Goal: Task Accomplishment & Management: Use online tool/utility

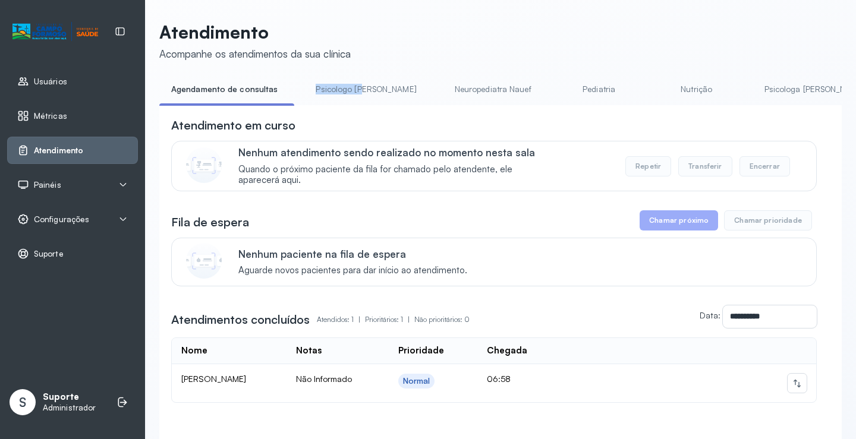
drag, startPoint x: 301, startPoint y: 105, endPoint x: 356, endPoint y: 108, distance: 54.8
click at [356, 106] on div "Agendamento de consultas Psicologo [PERSON_NAME] Nauef Pediatria Nutrição Psico…" at bounding box center [500, 93] width 683 height 27
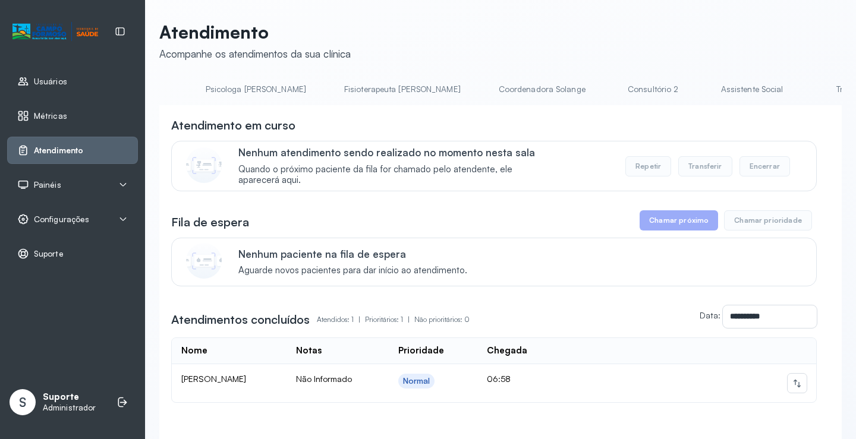
scroll to position [0, 590]
click at [778, 98] on link "Triagem" at bounding box center [819, 90] width 83 height 20
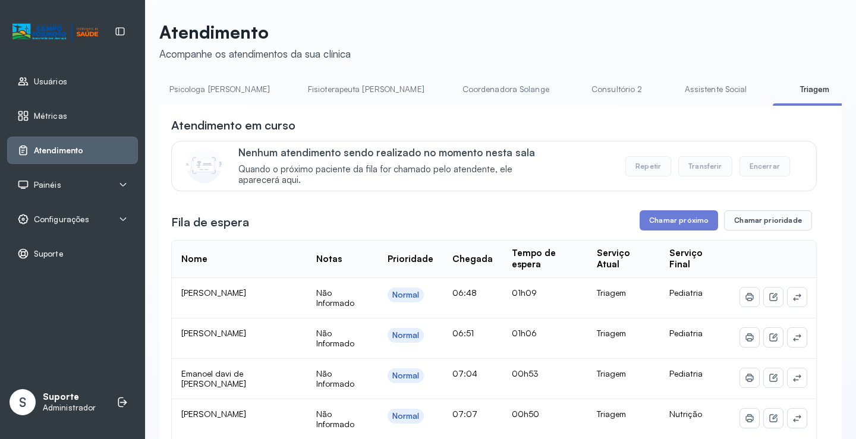
click at [687, 213] on div "**********" at bounding box center [494, 389] width 646 height 545
click at [682, 223] on button "Chamar próximo" at bounding box center [679, 220] width 78 height 20
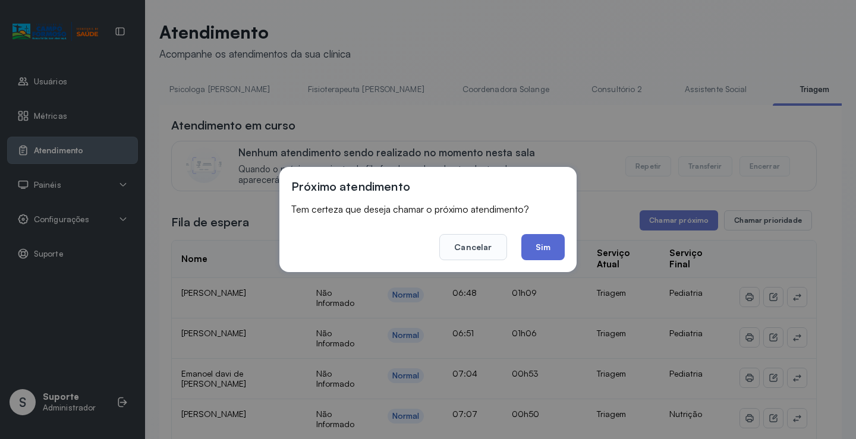
drag, startPoint x: 542, startPoint y: 248, endPoint x: 529, endPoint y: 247, distance: 13.7
click at [542, 247] on button "Sim" at bounding box center [542, 247] width 43 height 26
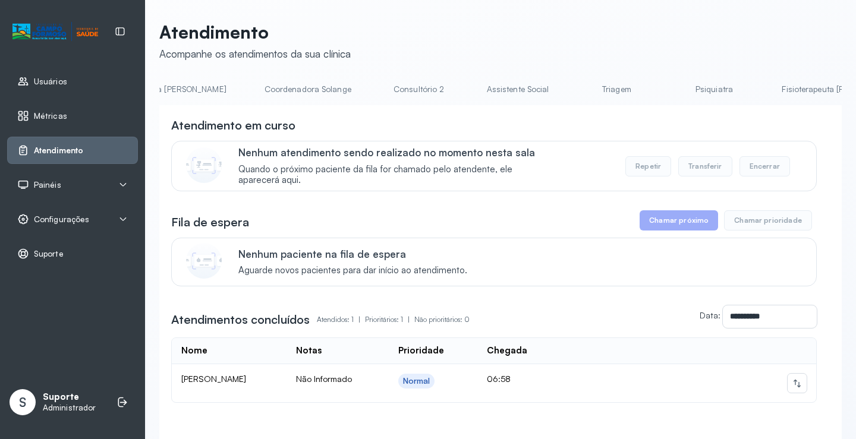
scroll to position [0, 802]
click at [566, 98] on link "Triagem" at bounding box center [607, 90] width 83 height 20
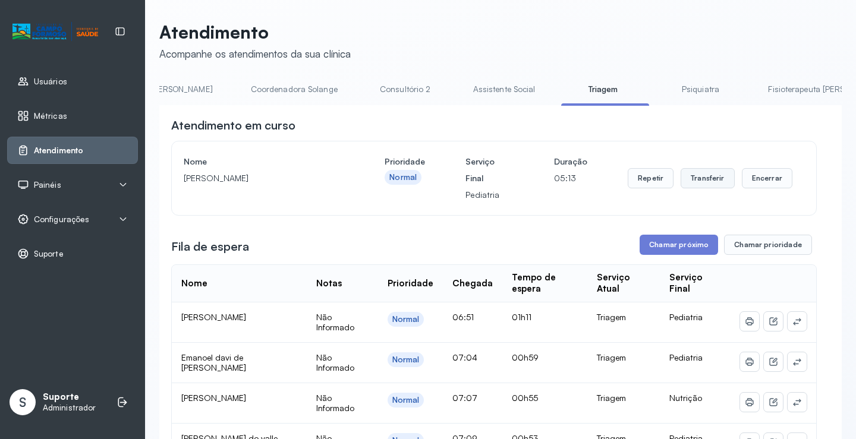
click at [705, 185] on button "Transferir" at bounding box center [708, 178] width 54 height 20
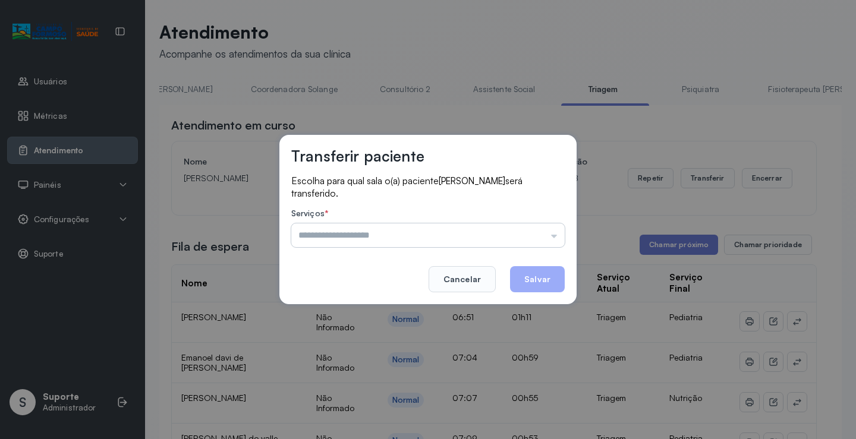
click at [555, 238] on input "text" at bounding box center [427, 236] width 273 height 24
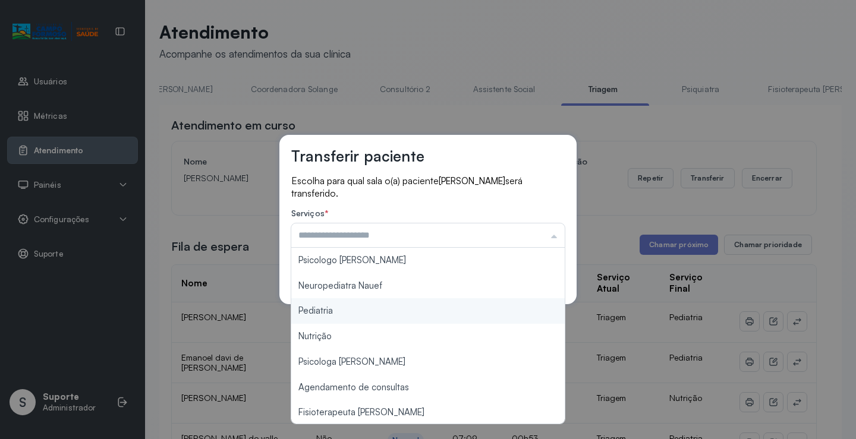
type input "*********"
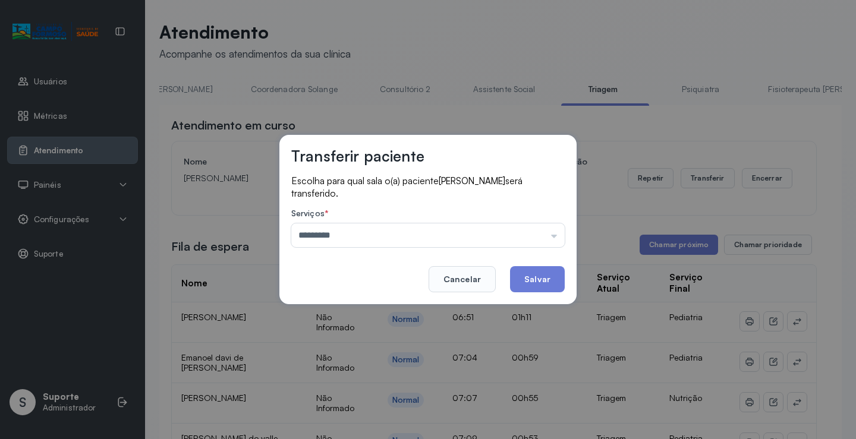
click at [363, 309] on div "Transferir paciente Escolha para qual sala o(a) paciente Aurora alves dias será…" at bounding box center [428, 219] width 856 height 439
click at [536, 277] on button "Salvar" at bounding box center [537, 279] width 55 height 26
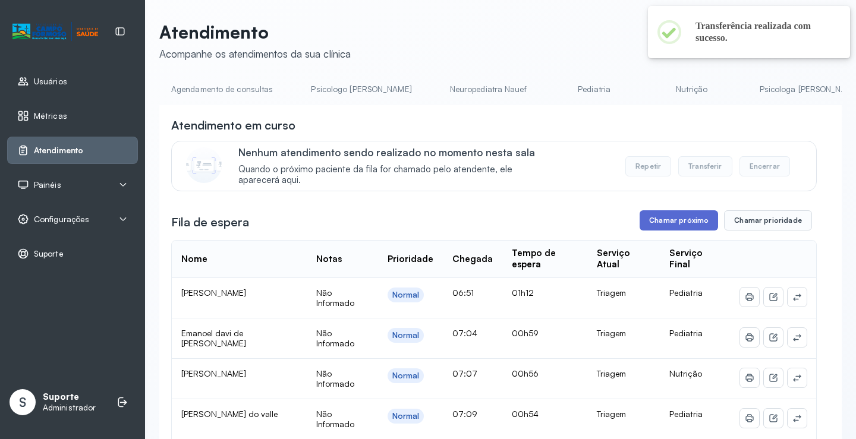
click at [675, 229] on button "Chamar próximo" at bounding box center [679, 220] width 78 height 20
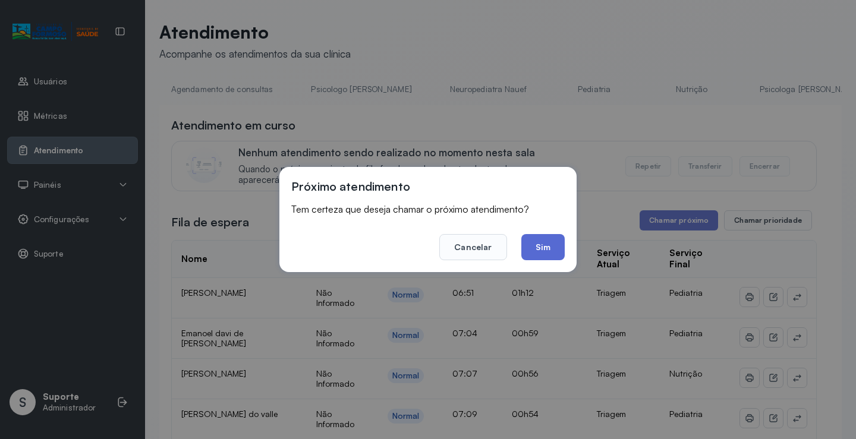
click at [555, 252] on button "Sim" at bounding box center [542, 247] width 43 height 26
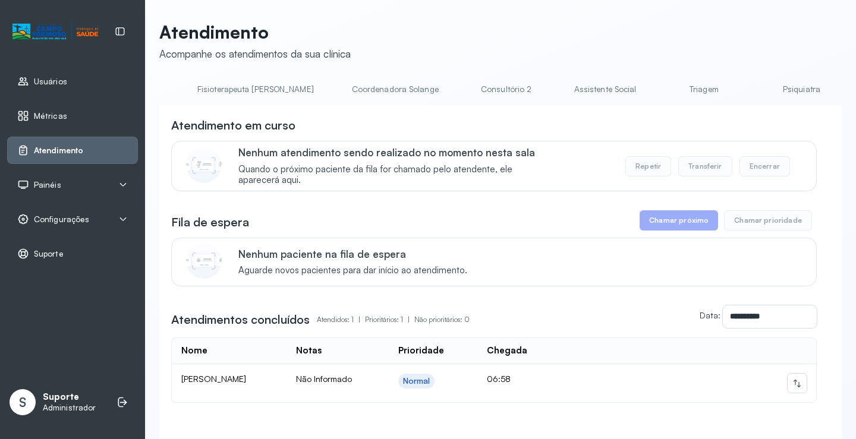
scroll to position [0, 708]
click at [661, 93] on link "Triagem" at bounding box center [702, 90] width 83 height 20
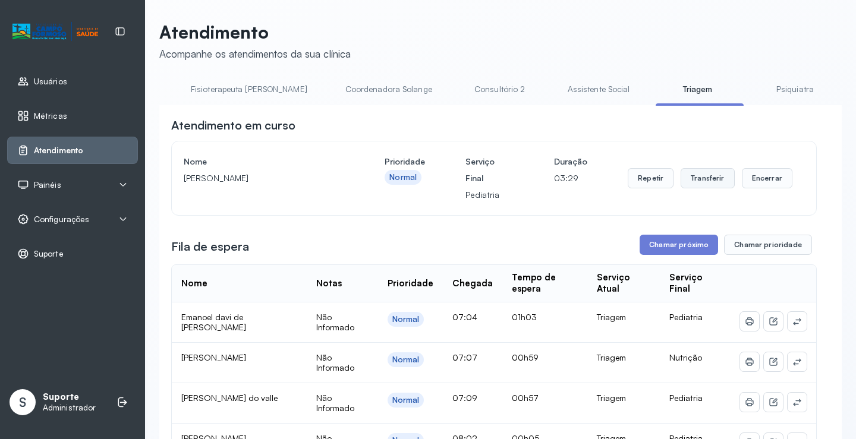
click at [700, 178] on button "Transferir" at bounding box center [708, 178] width 54 height 20
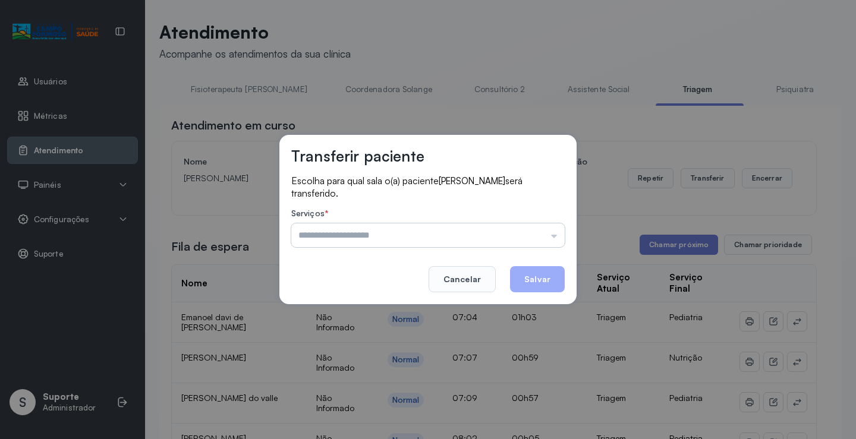
click at [554, 236] on input "text" at bounding box center [427, 236] width 273 height 24
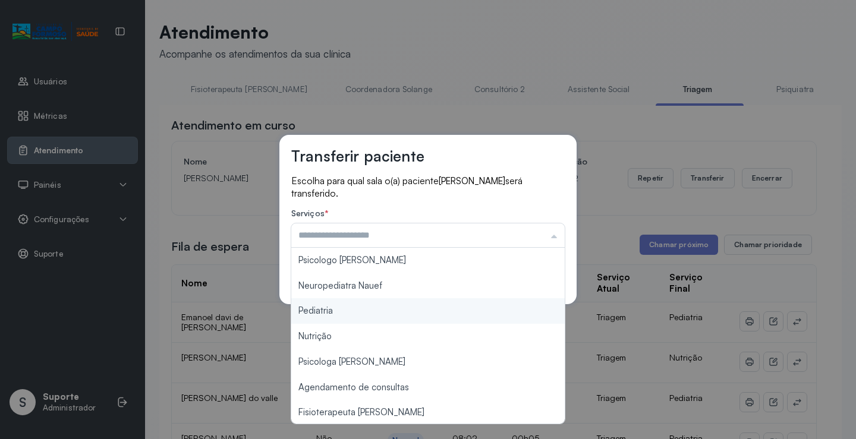
type input "*********"
click at [339, 312] on div "Transferir paciente Escolha para qual sala o(a) paciente Richard Gabriel silva …" at bounding box center [428, 219] width 856 height 439
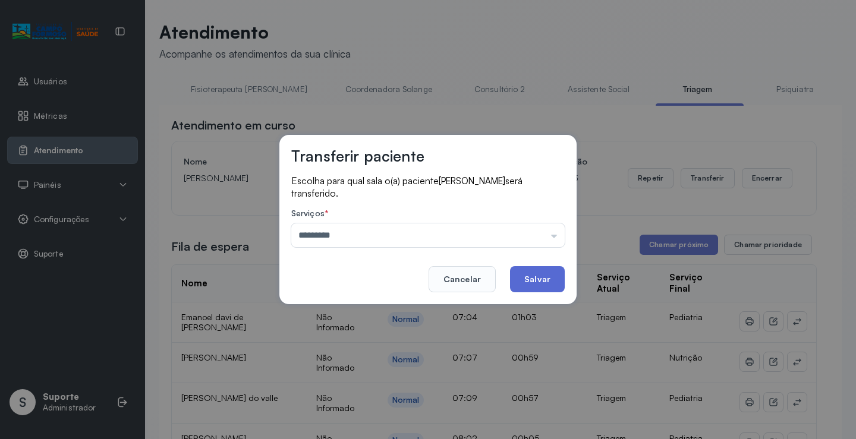
click at [539, 283] on button "Salvar" at bounding box center [537, 279] width 55 height 26
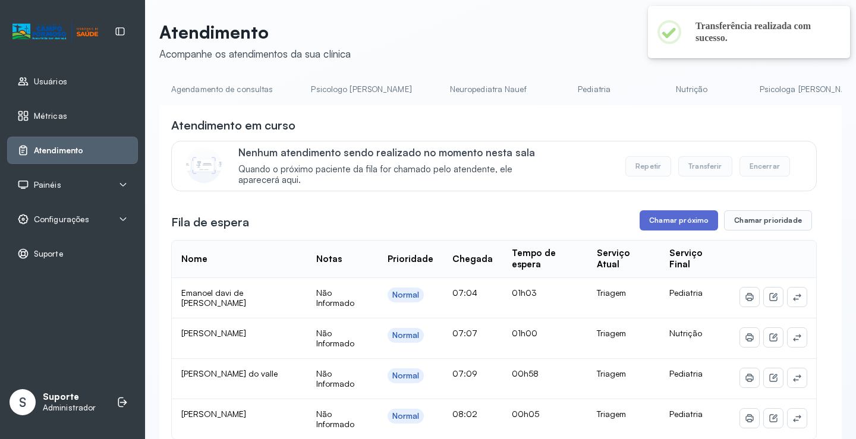
click at [666, 227] on button "Chamar próximo" at bounding box center [679, 220] width 78 height 20
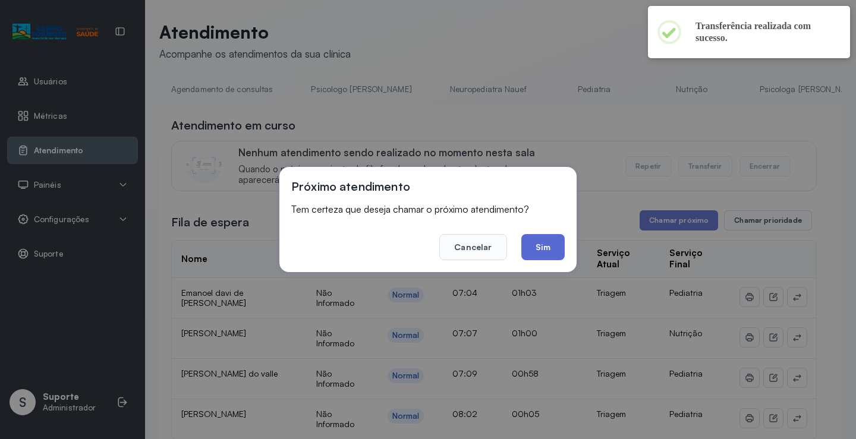
click at [544, 249] on button "Sim" at bounding box center [542, 247] width 43 height 26
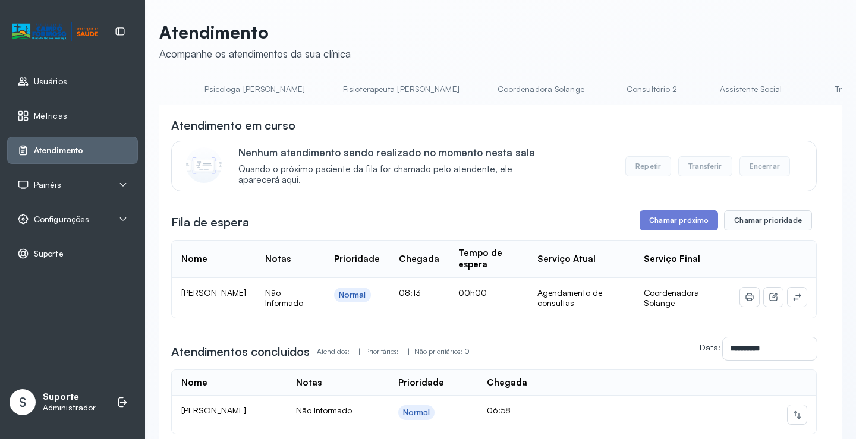
scroll to position [0, 586]
click at [782, 91] on link "Triagem" at bounding box center [823, 90] width 83 height 20
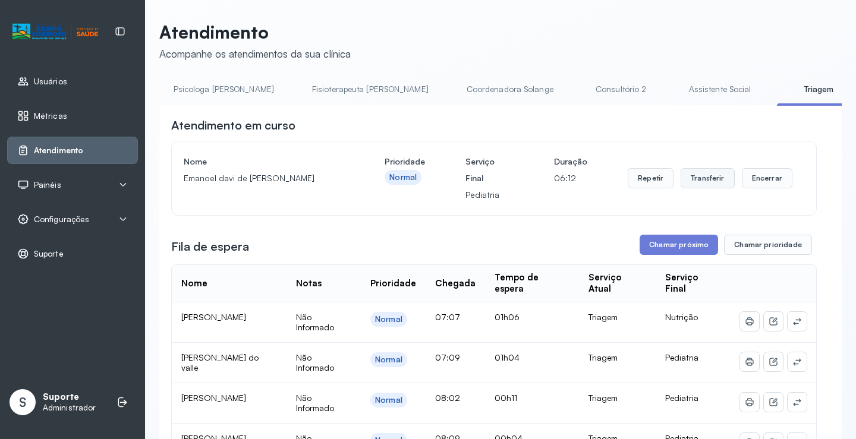
click at [705, 181] on button "Transferir" at bounding box center [708, 178] width 54 height 20
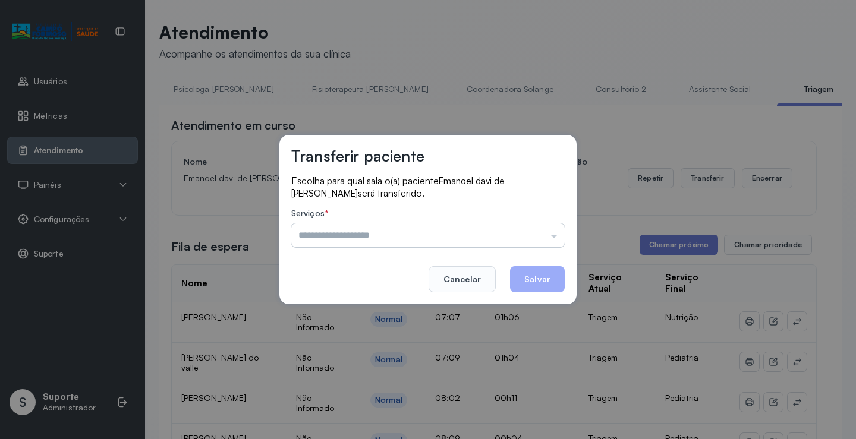
click at [557, 236] on input "text" at bounding box center [427, 236] width 273 height 24
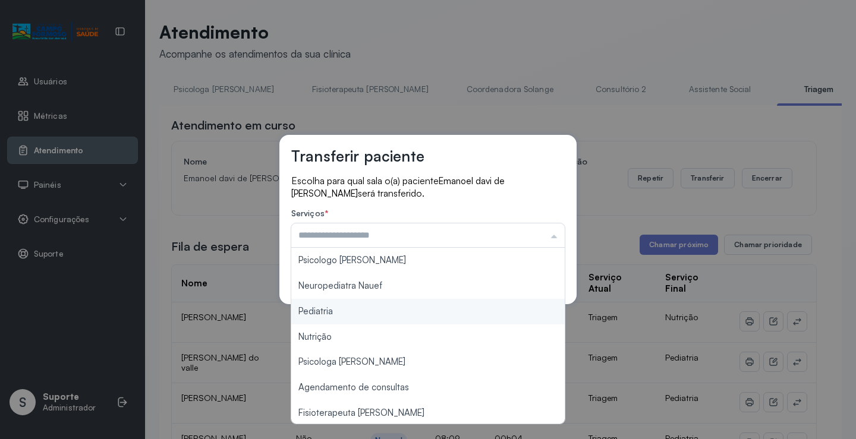
type input "*********"
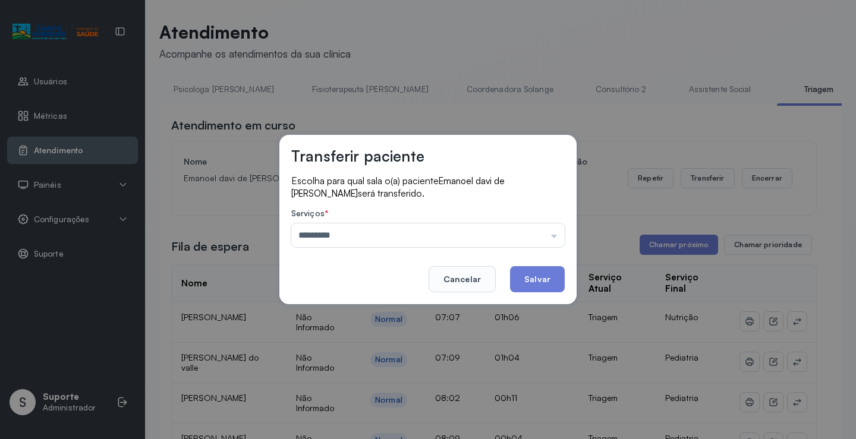
click at [381, 316] on div "Transferir paciente Escolha para qual sala o(a) paciente Emanoel davi de moreir…" at bounding box center [428, 219] width 856 height 439
click at [545, 271] on button "Salvar" at bounding box center [537, 279] width 55 height 26
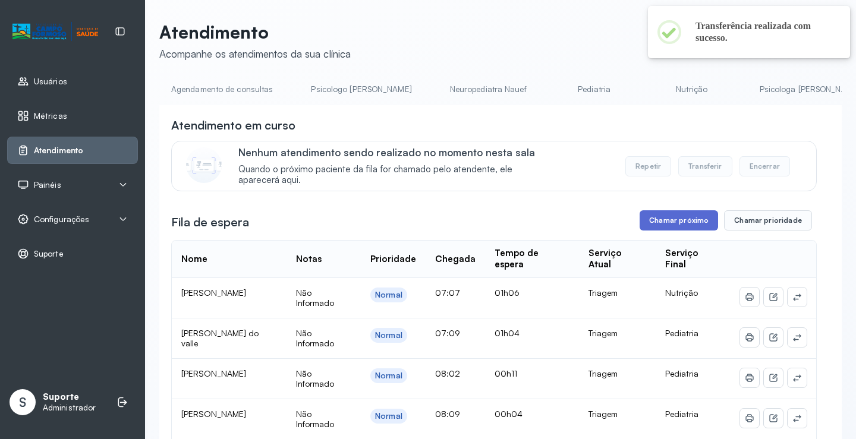
click at [681, 221] on button "Chamar próximo" at bounding box center [679, 220] width 78 height 20
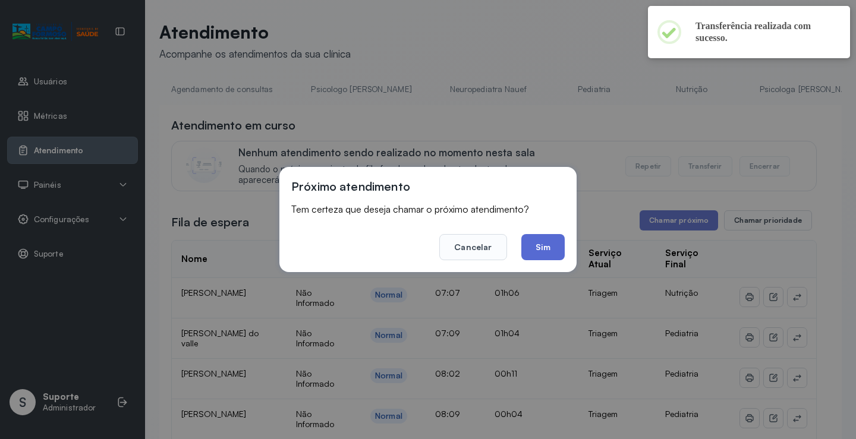
click at [555, 251] on button "Sim" at bounding box center [542, 247] width 43 height 26
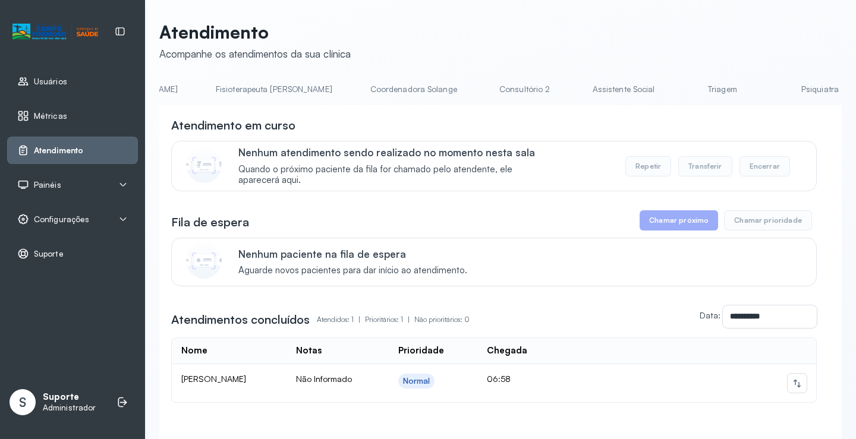
scroll to position [0, 700]
click at [668, 91] on link "Triagem" at bounding box center [709, 90] width 83 height 20
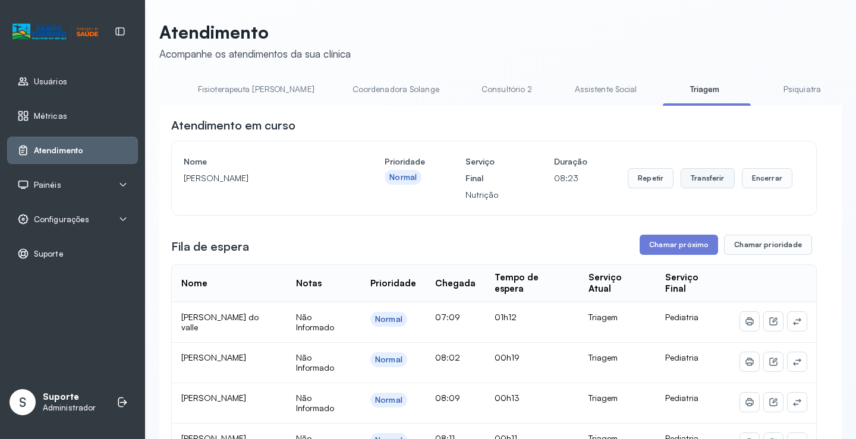
click at [703, 186] on button "Transferir" at bounding box center [708, 178] width 54 height 20
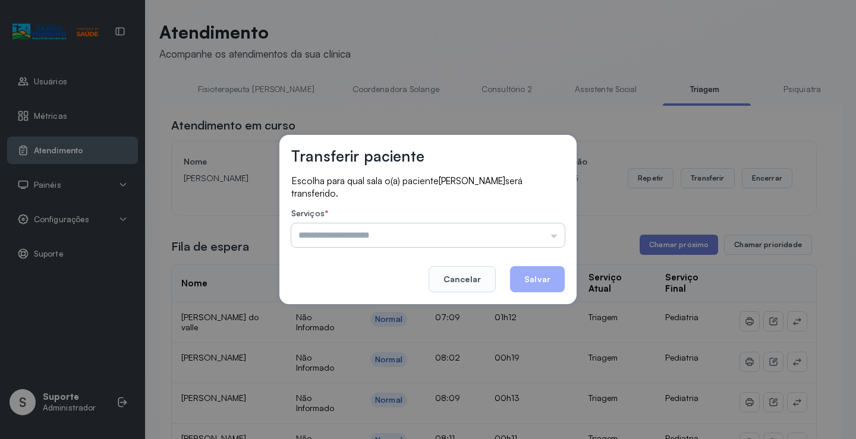
click at [554, 239] on input "text" at bounding box center [427, 236] width 273 height 24
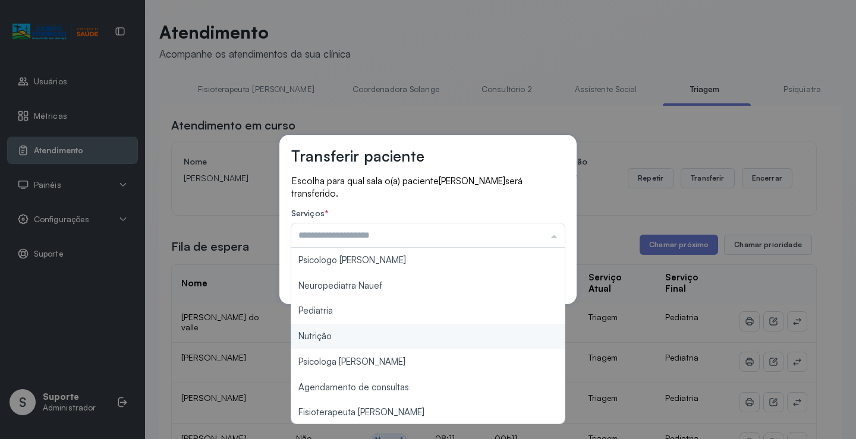
type input "********"
click at [372, 334] on div "Transferir paciente Escolha para qual sala o(a) paciente Ayumi farias dias será…" at bounding box center [428, 219] width 856 height 439
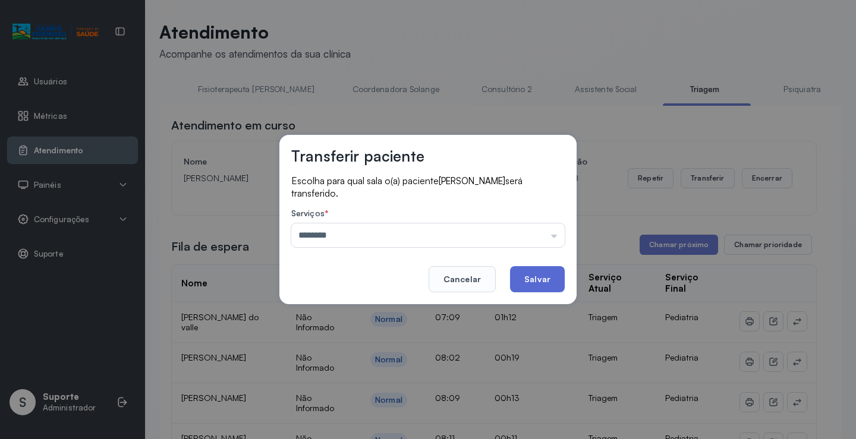
click at [543, 282] on button "Salvar" at bounding box center [537, 279] width 55 height 26
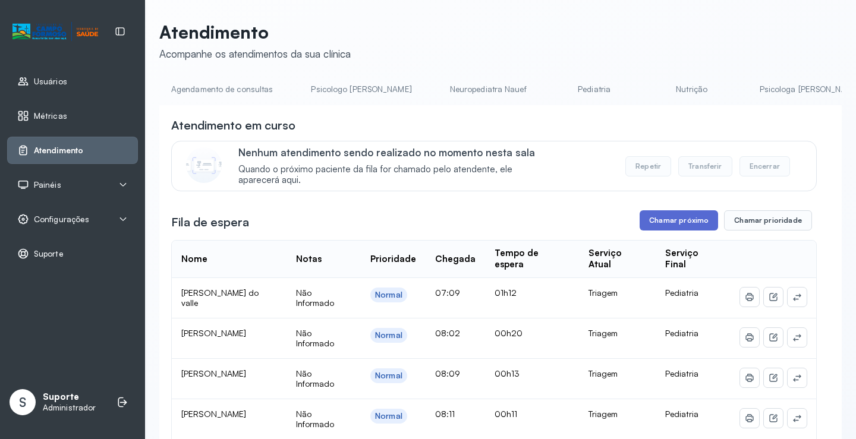
click at [674, 226] on button "Chamar próximo" at bounding box center [679, 220] width 78 height 20
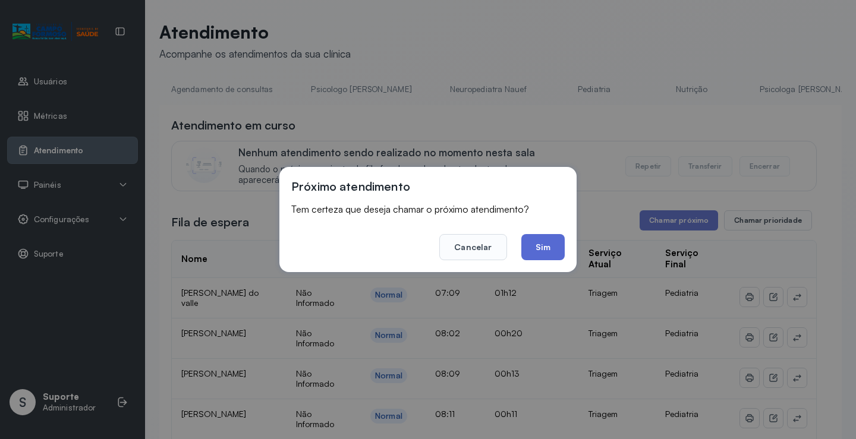
click at [547, 254] on button "Sim" at bounding box center [542, 247] width 43 height 26
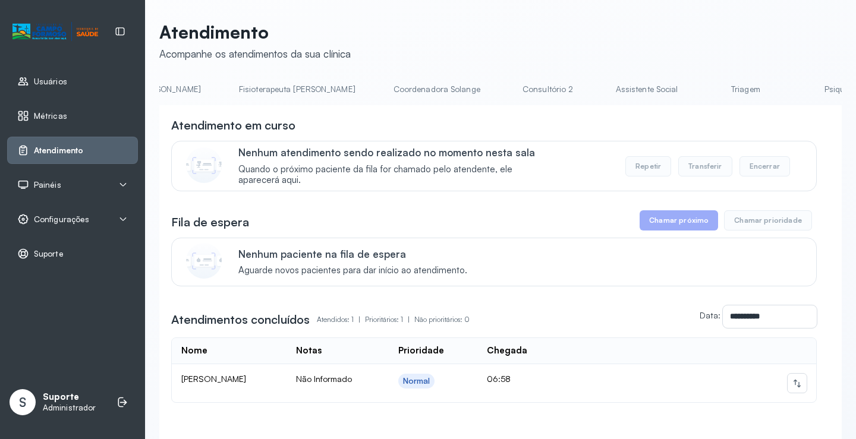
scroll to position [0, 760]
click at [608, 93] on link "Triagem" at bounding box center [649, 90] width 83 height 20
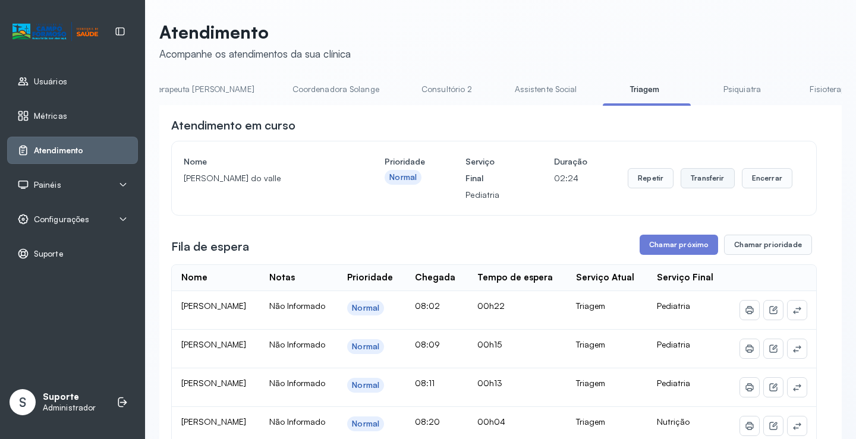
click at [703, 183] on button "Transferir" at bounding box center [708, 178] width 54 height 20
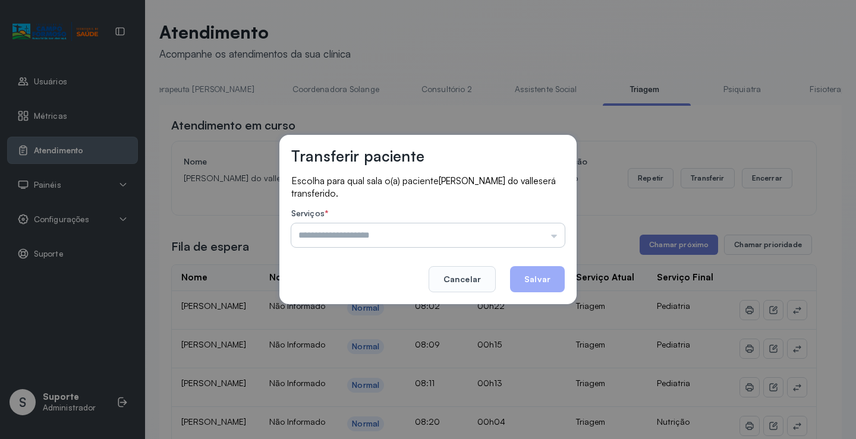
click at [555, 241] on input "text" at bounding box center [427, 236] width 273 height 24
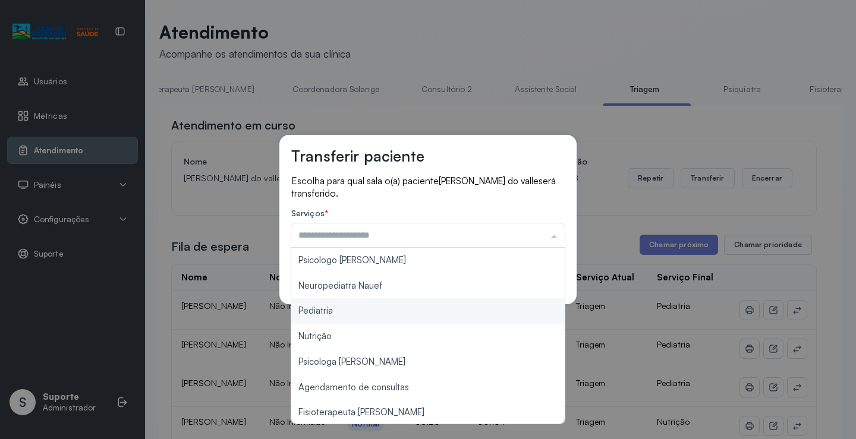
type input "*********"
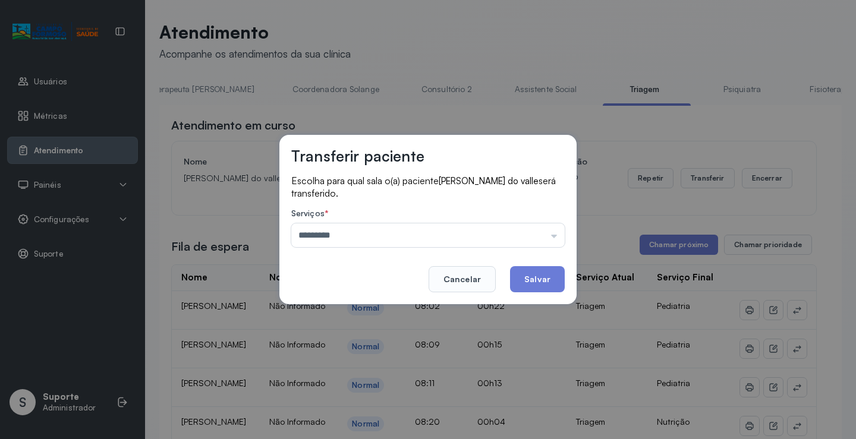
click at [351, 313] on div "Transferir paciente Escolha para qual sala o(a) paciente [PERSON_NAME] será tra…" at bounding box center [428, 219] width 856 height 439
click at [533, 275] on button "Salvar" at bounding box center [537, 279] width 55 height 26
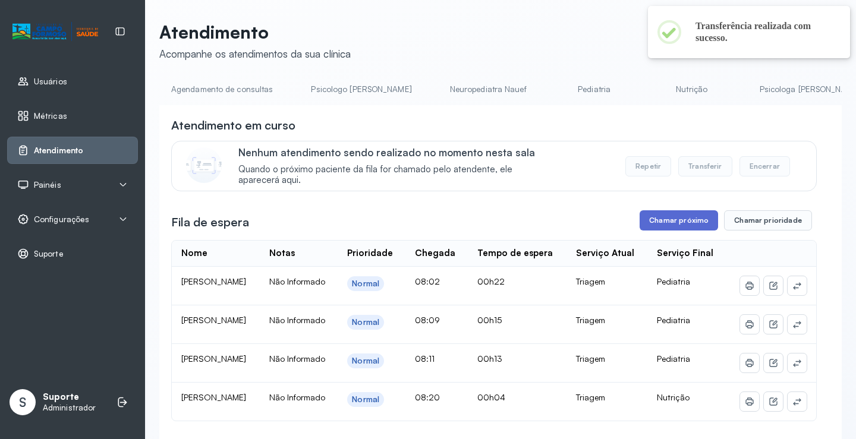
click at [689, 228] on button "Chamar próximo" at bounding box center [679, 220] width 78 height 20
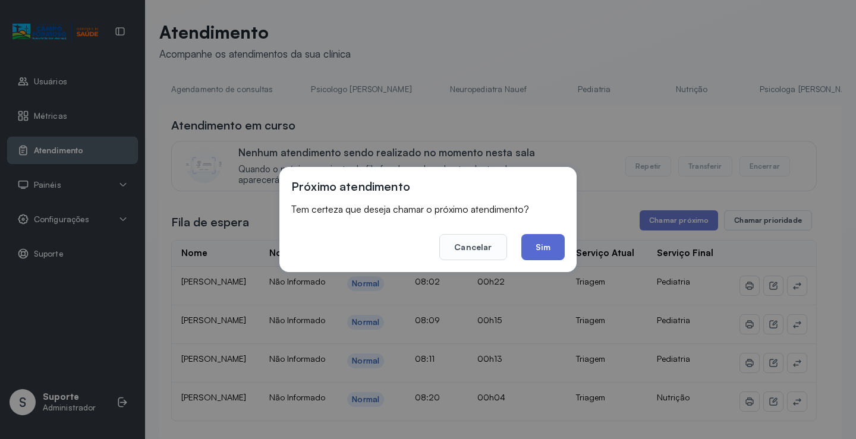
click at [548, 245] on button "Sim" at bounding box center [542, 247] width 43 height 26
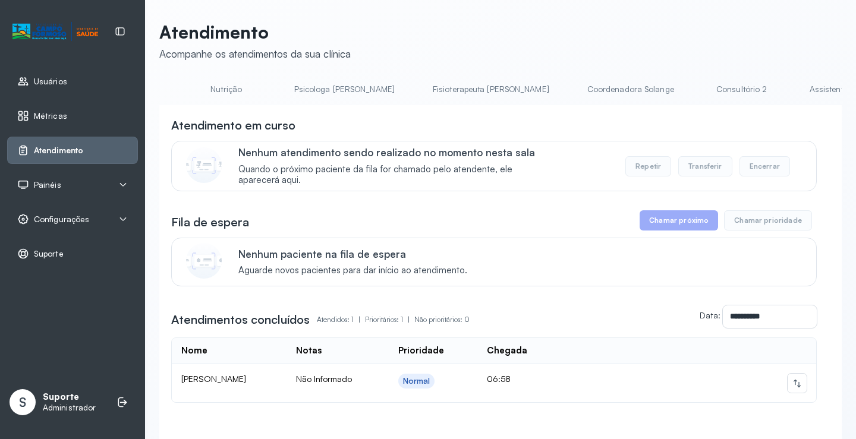
scroll to position [0, 497]
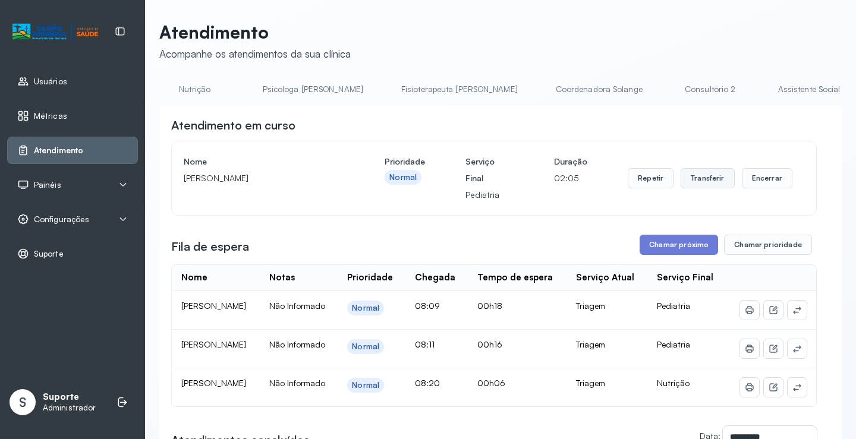
click at [699, 186] on button "Transferir" at bounding box center [708, 178] width 54 height 20
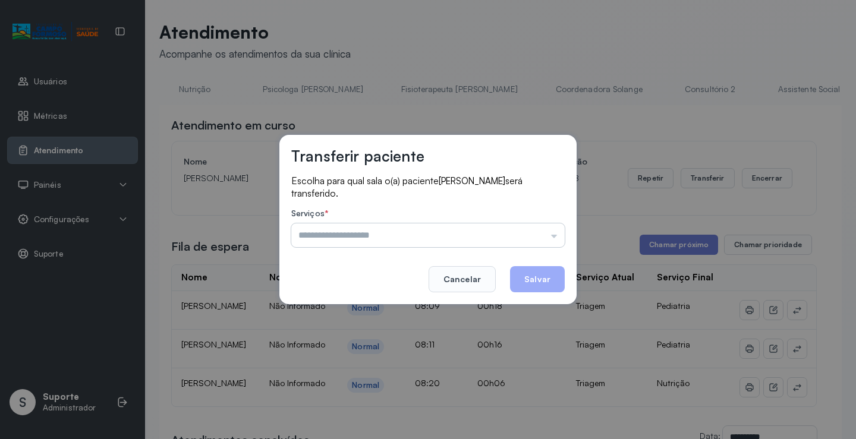
click at [558, 237] on input "text" at bounding box center [427, 236] width 273 height 24
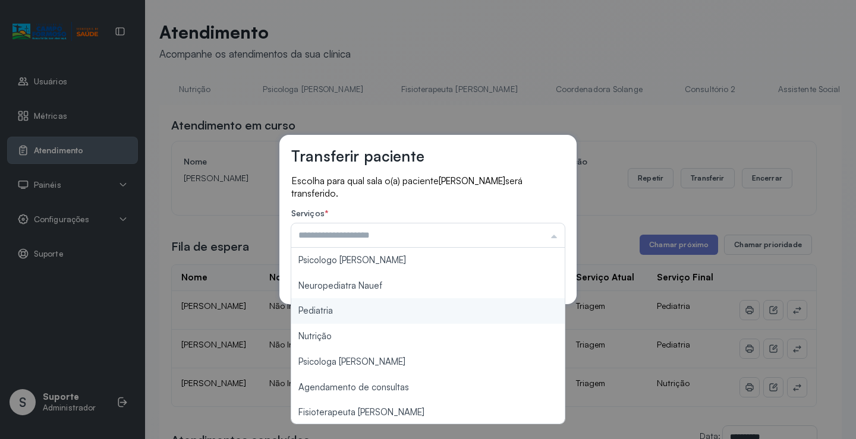
type input "*********"
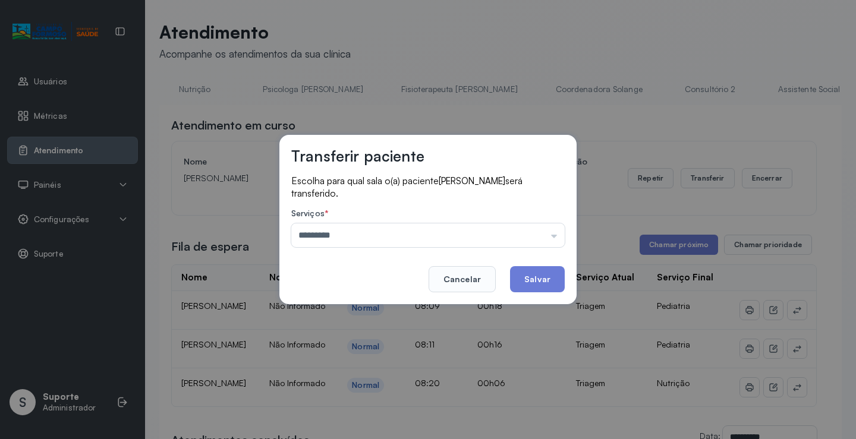
click at [358, 315] on div "Transferir paciente Escolha para qual sala o(a) paciente [PERSON_NAME] será tra…" at bounding box center [428, 219] width 856 height 439
click at [542, 281] on button "Salvar" at bounding box center [537, 279] width 55 height 26
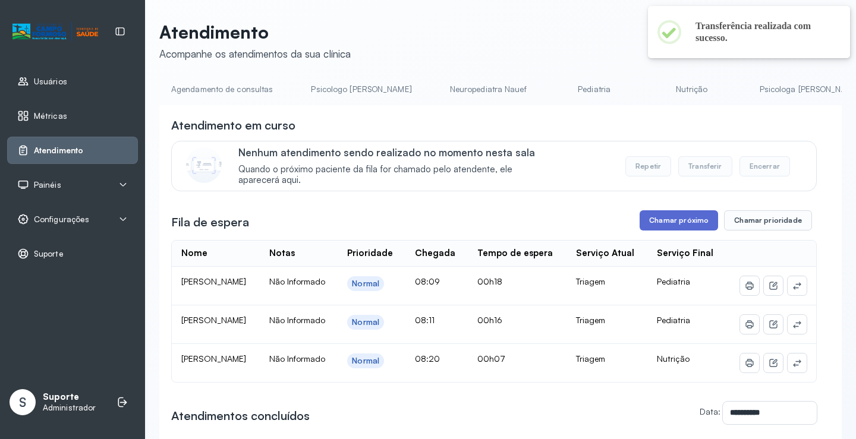
click at [668, 224] on button "Chamar próximo" at bounding box center [679, 220] width 78 height 20
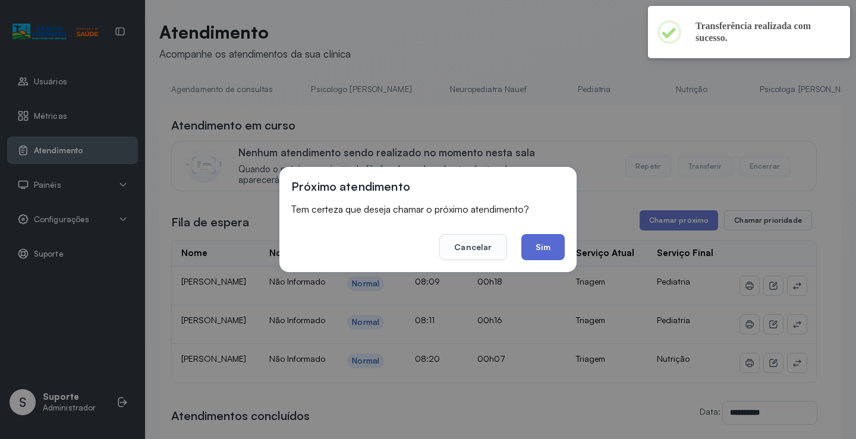
click at [545, 252] on button "Sim" at bounding box center [542, 247] width 43 height 26
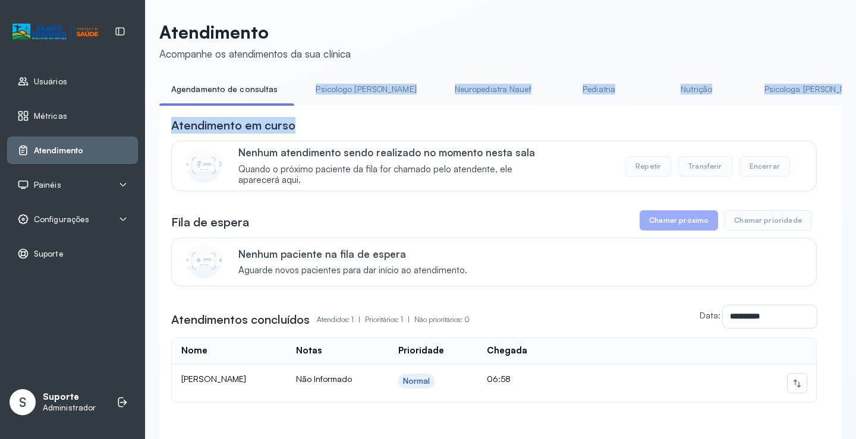
drag, startPoint x: 303, startPoint y: 105, endPoint x: 341, endPoint y: 118, distance: 40.0
click at [341, 118] on div "**********" at bounding box center [500, 280] width 683 height 400
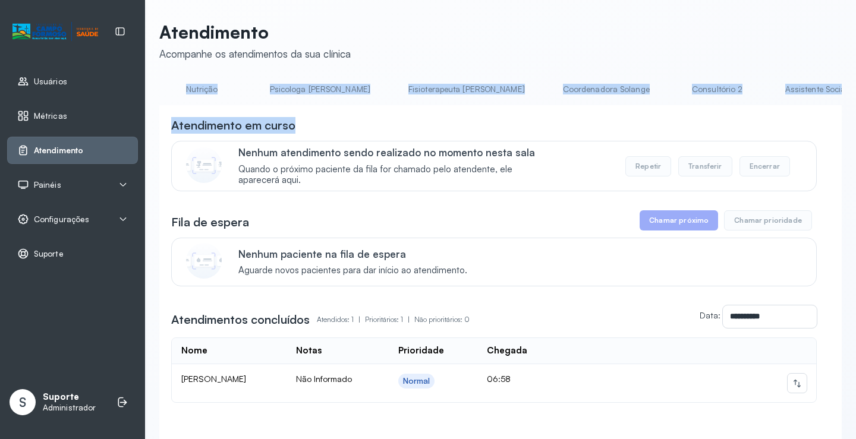
scroll to position [0, 649]
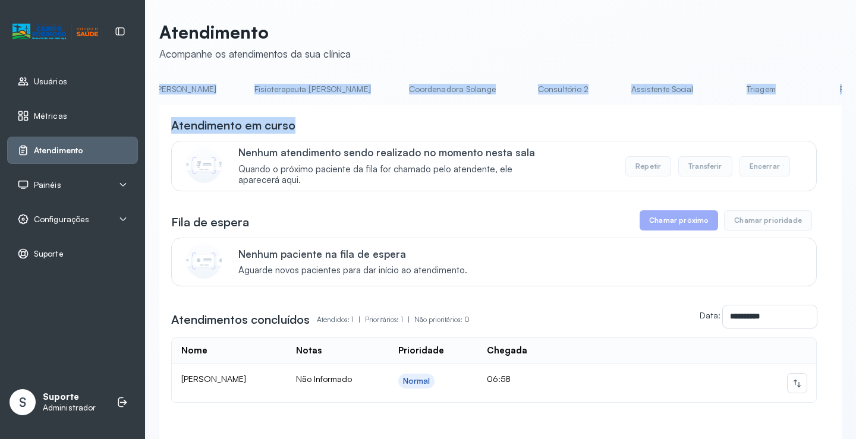
click at [719, 89] on link "Triagem" at bounding box center [760, 90] width 83 height 20
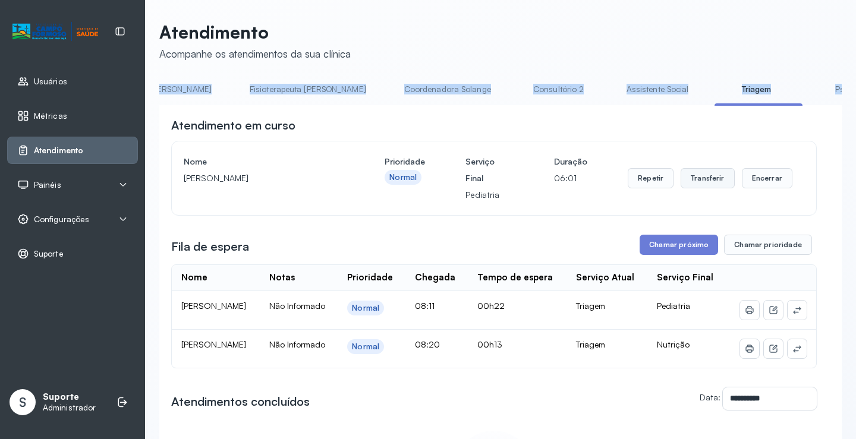
click at [710, 175] on button "Transferir" at bounding box center [708, 178] width 54 height 20
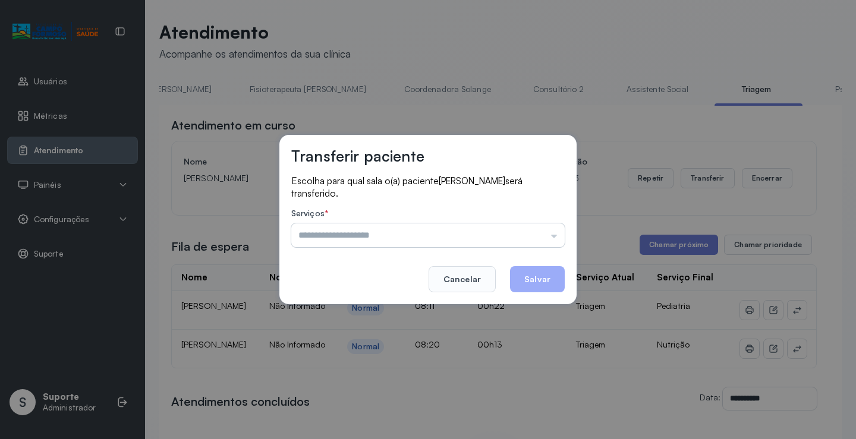
click at [559, 240] on input "text" at bounding box center [427, 236] width 273 height 24
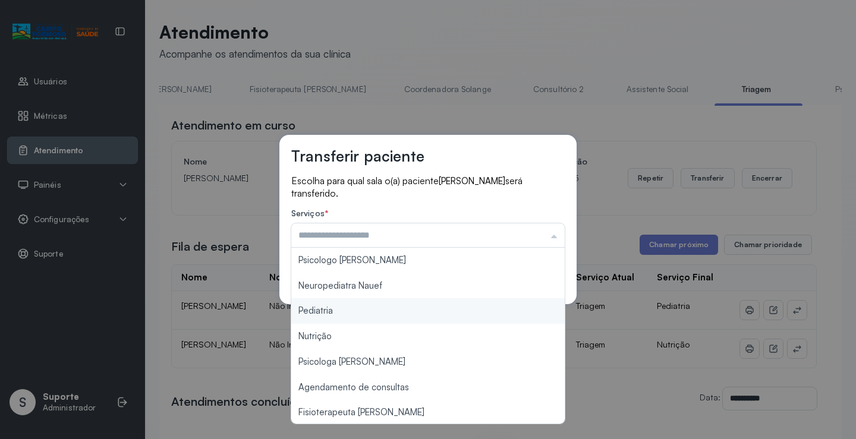
type input "*********"
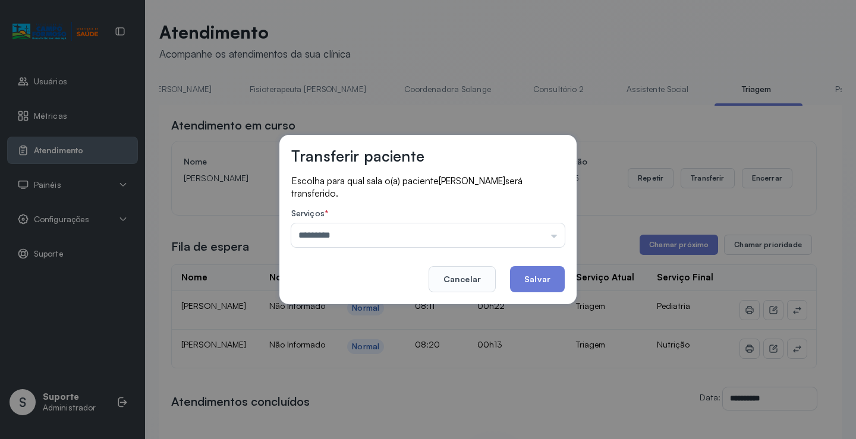
click at [360, 309] on div "Transferir paciente Escolha para qual sala o(a) paciente Ravy Gabriel Guimaraes…" at bounding box center [428, 219] width 856 height 439
click at [549, 279] on button "Salvar" at bounding box center [537, 279] width 55 height 26
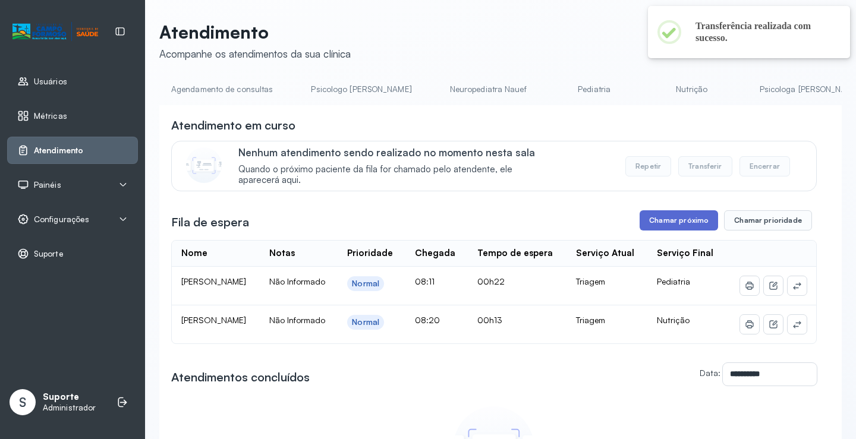
click at [686, 222] on button "Chamar próximo" at bounding box center [679, 220] width 78 height 20
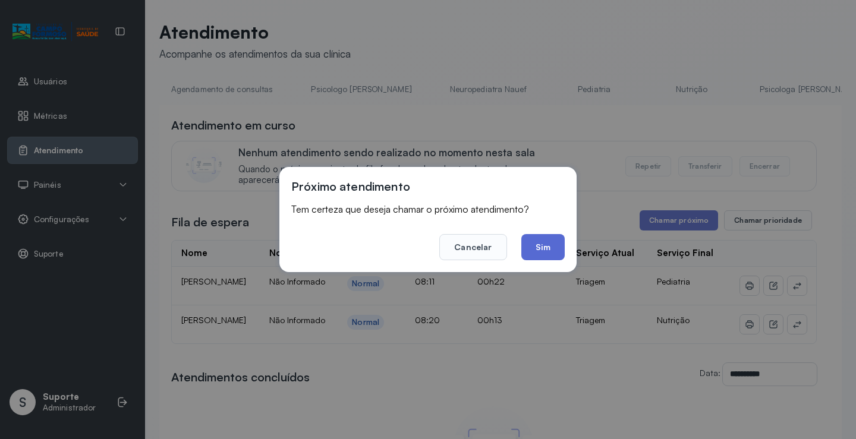
click at [542, 252] on button "Sim" at bounding box center [542, 247] width 43 height 26
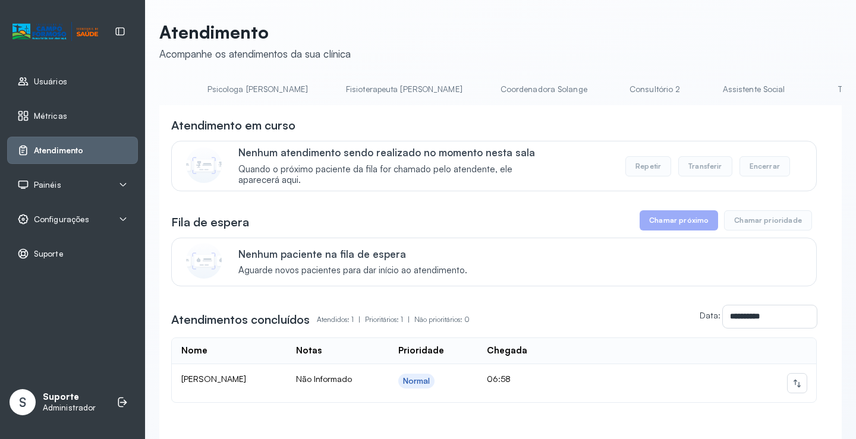
scroll to position [0, 578]
click at [790, 92] on link "Triagem" at bounding box center [831, 90] width 83 height 20
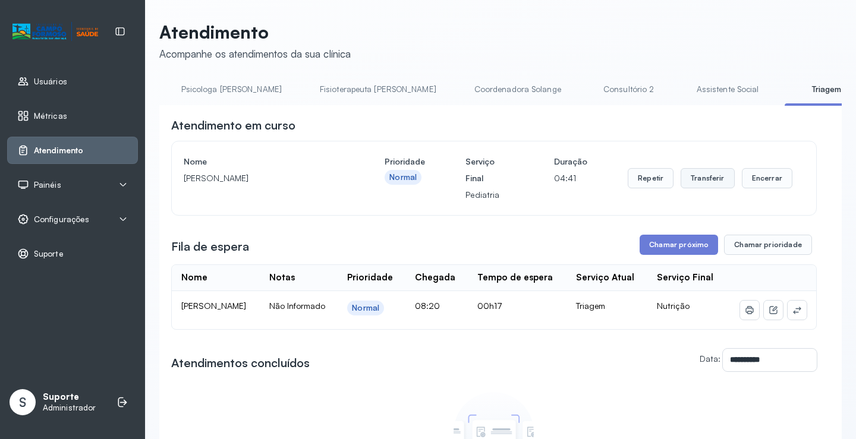
click at [708, 185] on button "Transferir" at bounding box center [708, 178] width 54 height 20
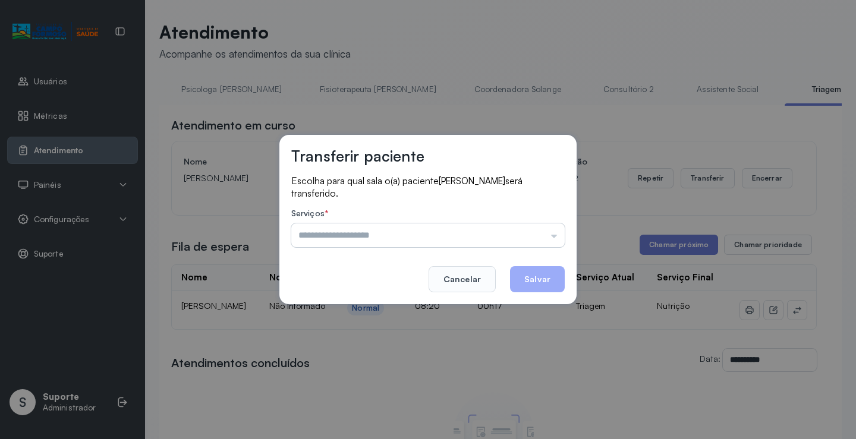
click at [555, 237] on input "text" at bounding box center [427, 236] width 273 height 24
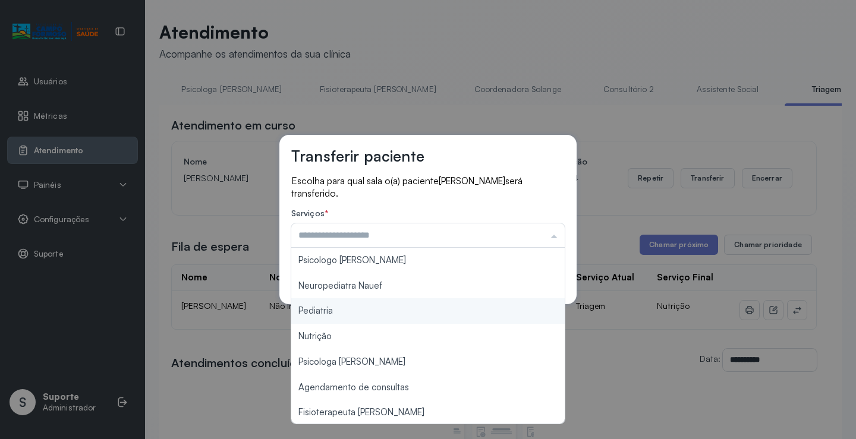
type input "*********"
click at [360, 315] on div "Transferir paciente Escolha para qual sala o(a) paciente Ravi Samuel Gomes da S…" at bounding box center [428, 219] width 856 height 439
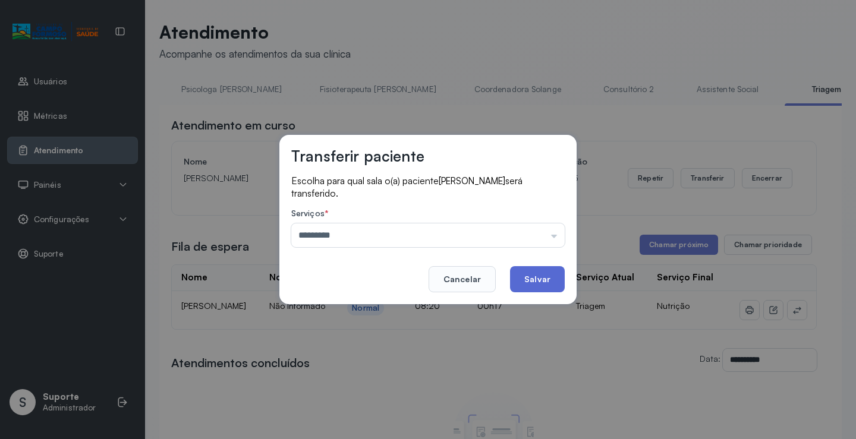
click at [545, 279] on button "Salvar" at bounding box center [537, 279] width 55 height 26
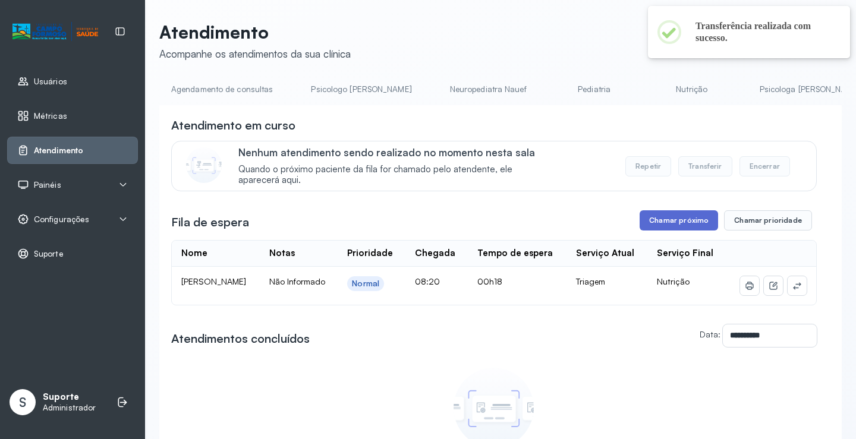
click at [689, 228] on button "Chamar próximo" at bounding box center [679, 220] width 78 height 20
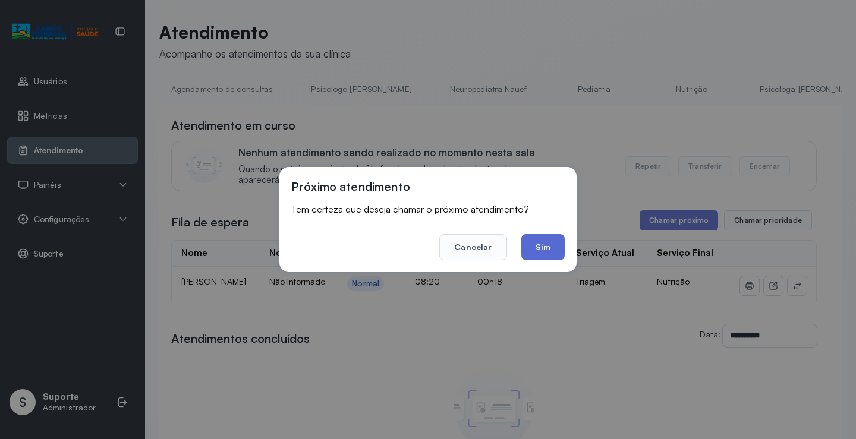
click at [546, 247] on button "Sim" at bounding box center [542, 247] width 43 height 26
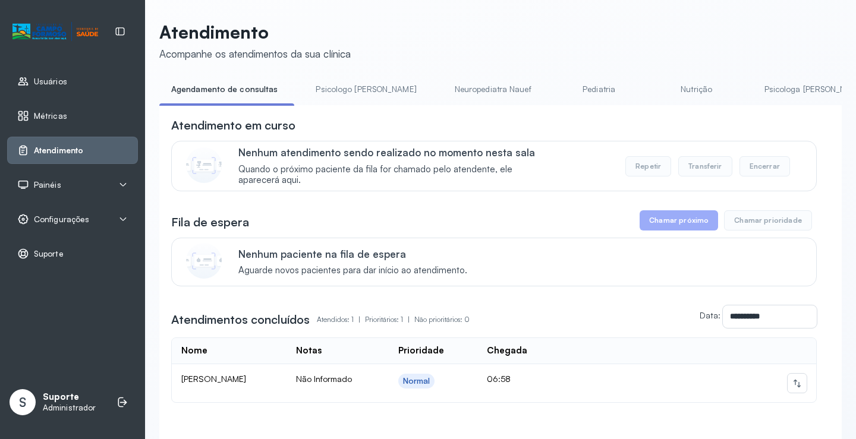
drag, startPoint x: 319, startPoint y: 109, endPoint x: 369, endPoint y: 118, distance: 50.1
click at [369, 118] on div "**********" at bounding box center [500, 292] width 683 height 374
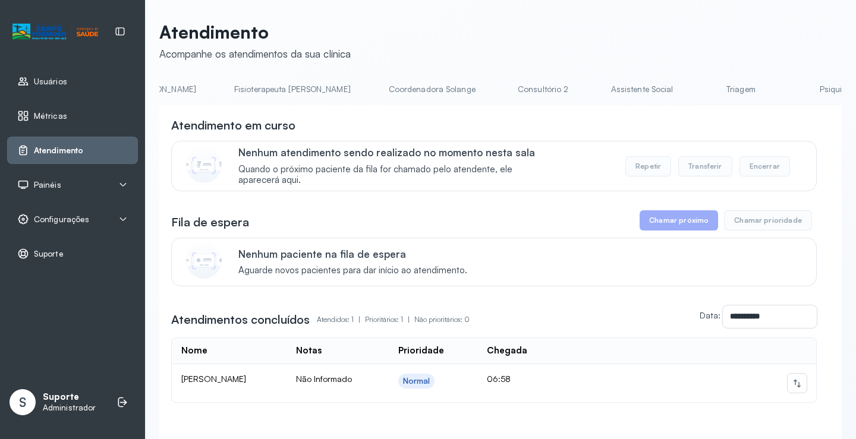
scroll to position [0, 671]
click at [697, 100] on li "Triagem" at bounding box center [741, 93] width 88 height 27
click at [697, 92] on link "Triagem" at bounding box center [738, 90] width 83 height 20
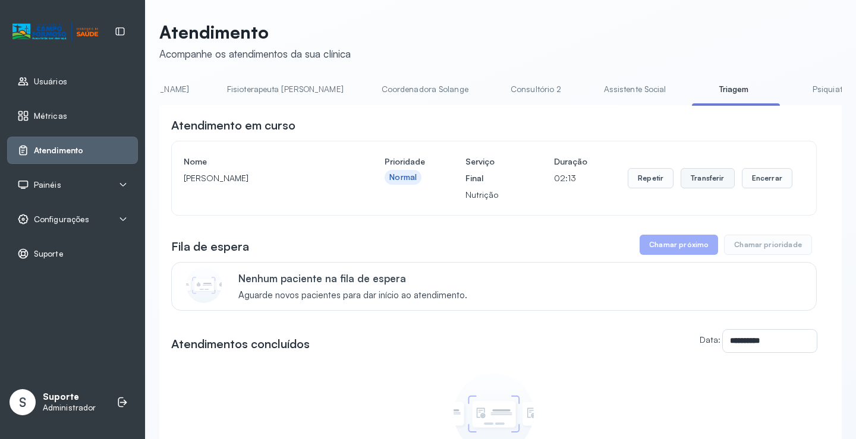
click at [699, 177] on button "Transferir" at bounding box center [708, 178] width 54 height 20
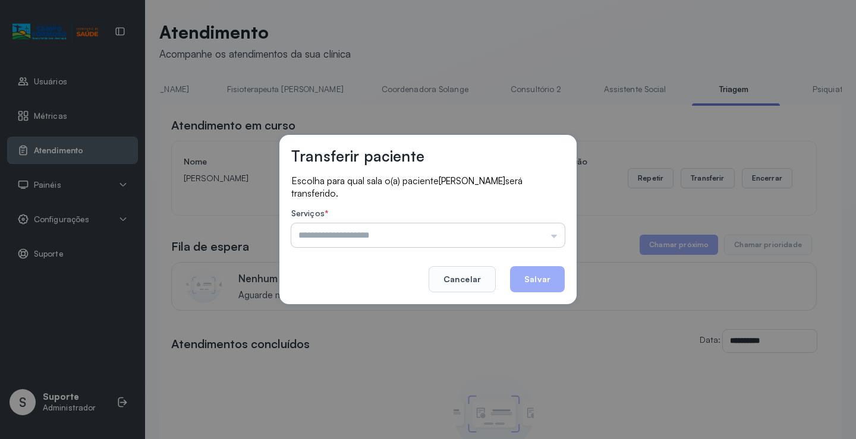
click at [552, 237] on input "text" at bounding box center [427, 236] width 273 height 24
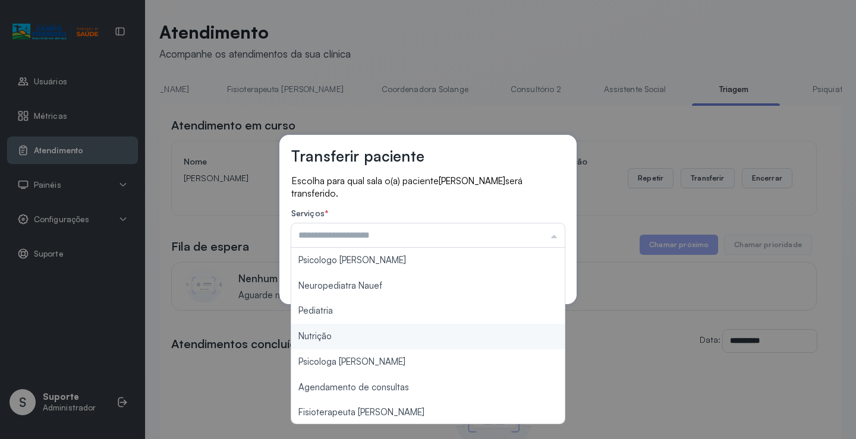
type input "********"
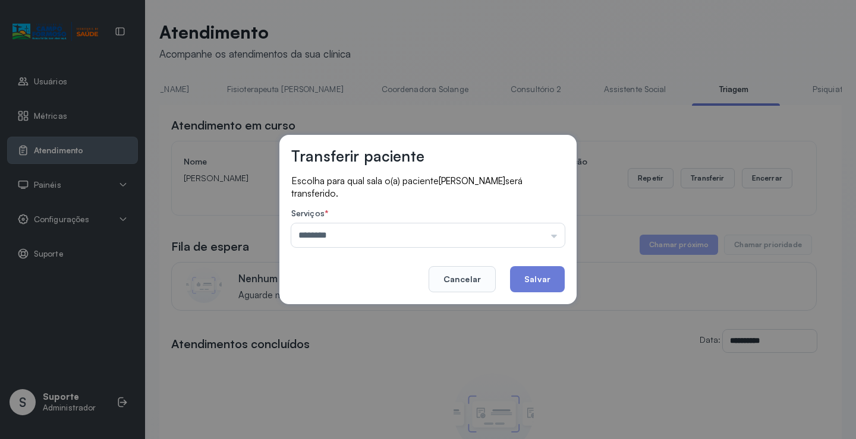
click at [328, 334] on div "Transferir paciente Escolha para qual sala o(a) paciente Nilson Daniel Carvalho…" at bounding box center [428, 219] width 856 height 439
drag, startPoint x: 524, startPoint y: 279, endPoint x: 539, endPoint y: 279, distance: 14.9
click at [527, 279] on button "Salvar" at bounding box center [537, 279] width 55 height 26
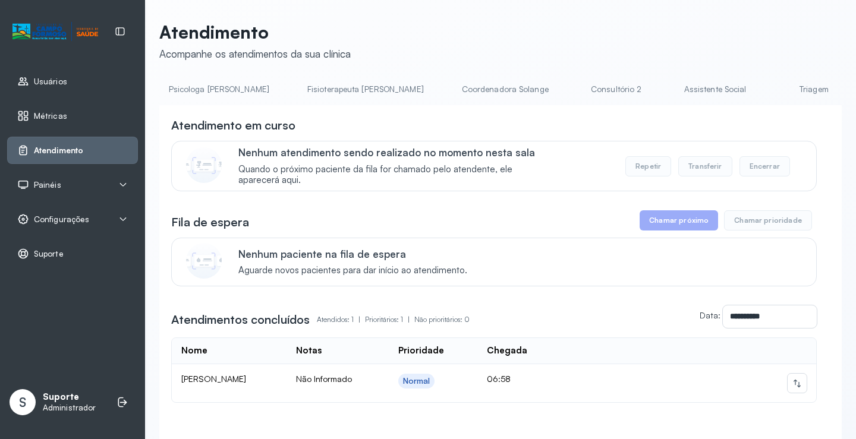
scroll to position [0, 602]
click at [766, 88] on link "Triagem" at bounding box center [807, 90] width 83 height 20
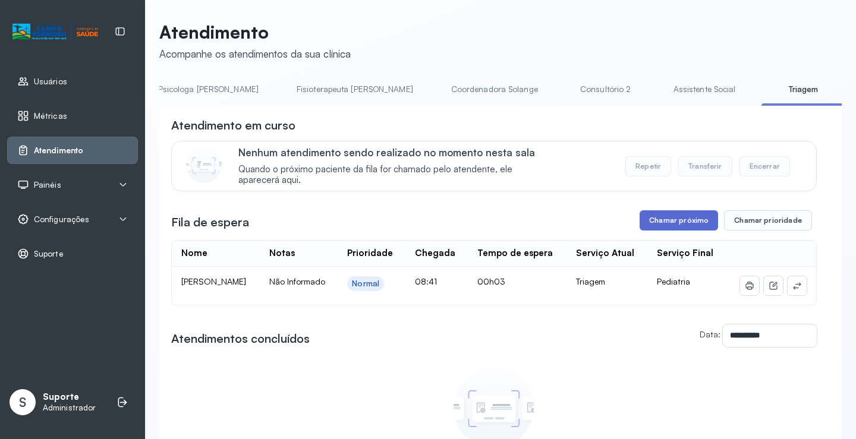
click at [668, 227] on button "Chamar próximo" at bounding box center [679, 220] width 78 height 20
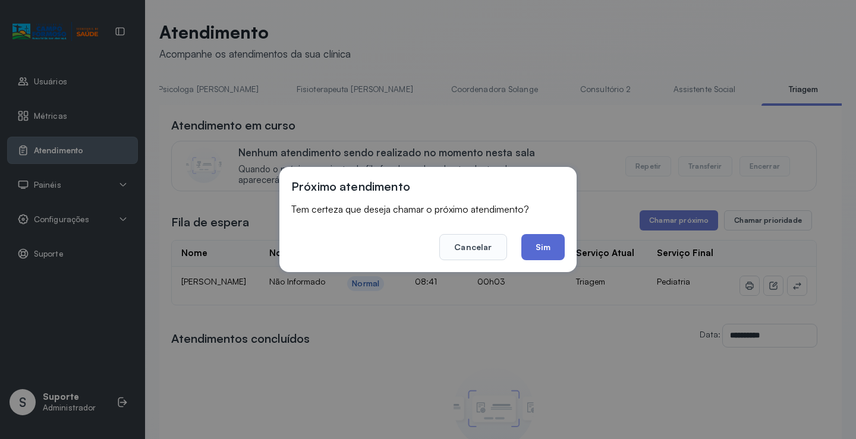
click at [543, 250] on button "Sim" at bounding box center [542, 247] width 43 height 26
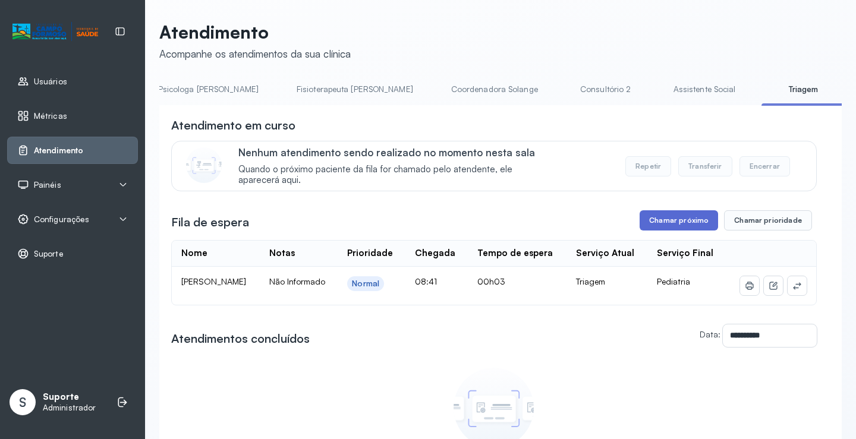
click at [680, 220] on button "Chamar próximo" at bounding box center [679, 220] width 78 height 20
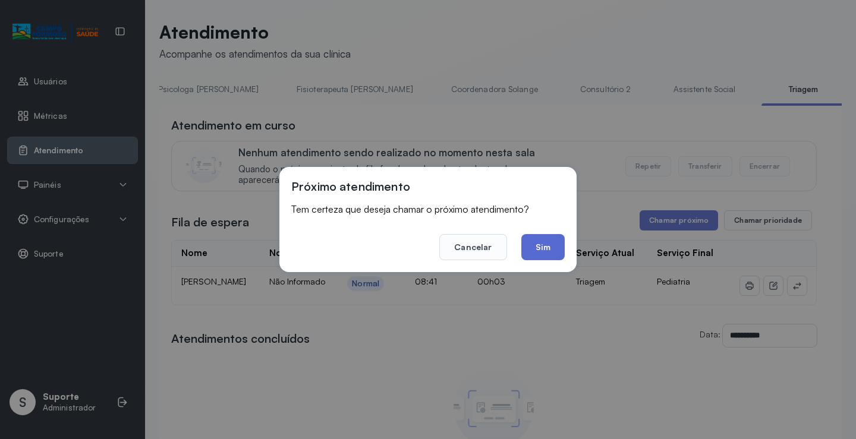
click at [540, 250] on button "Sim" at bounding box center [542, 247] width 43 height 26
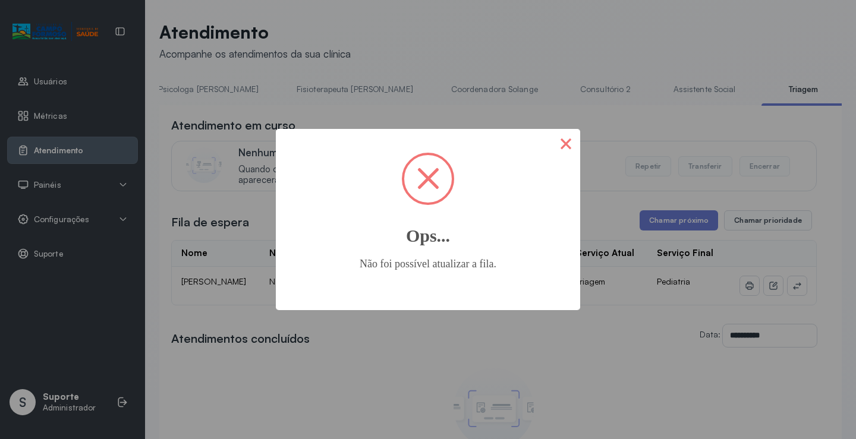
click at [566, 147] on button "×" at bounding box center [566, 143] width 29 height 29
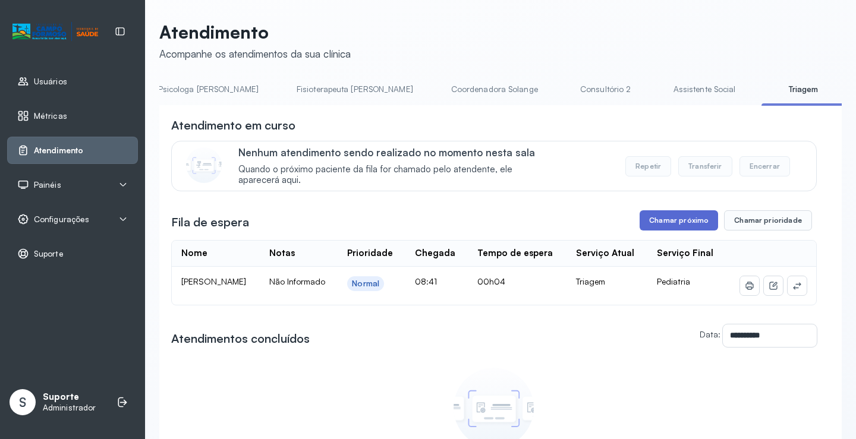
click at [675, 229] on button "Chamar próximo" at bounding box center [679, 220] width 78 height 20
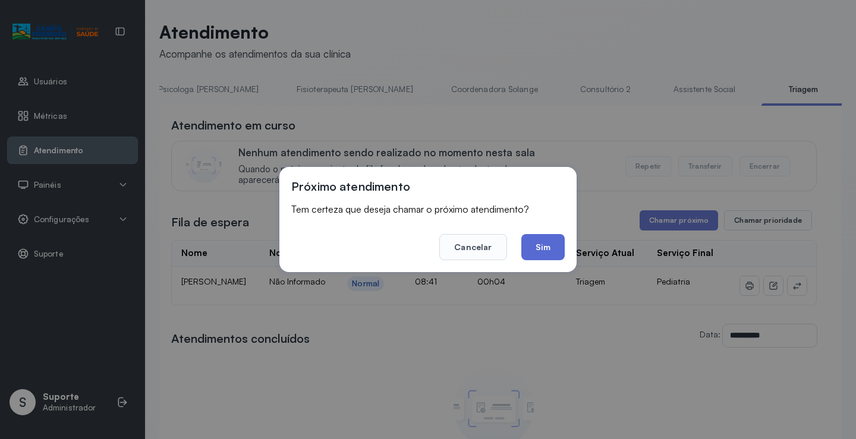
click at [548, 247] on button "Sim" at bounding box center [542, 247] width 43 height 26
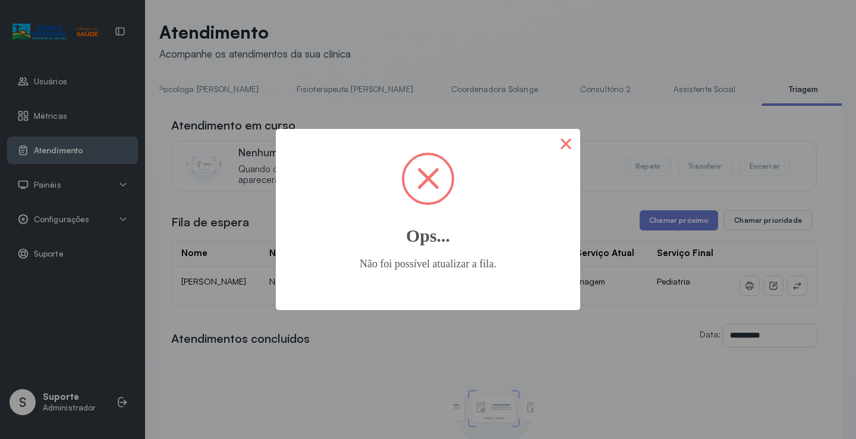
click at [564, 145] on button "×" at bounding box center [566, 143] width 29 height 29
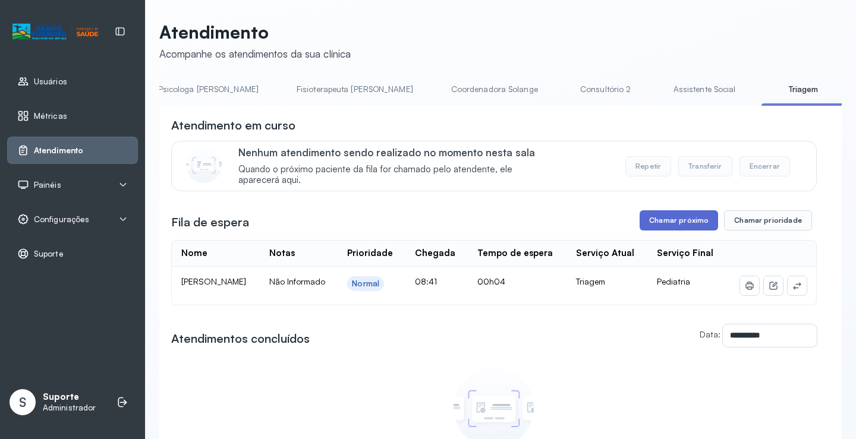
click at [665, 222] on button "Chamar próximo" at bounding box center [679, 220] width 78 height 20
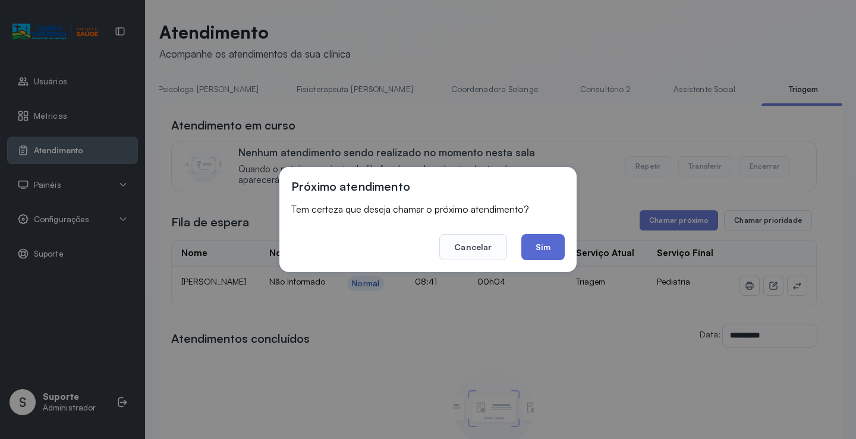
click at [545, 250] on button "Sim" at bounding box center [542, 247] width 43 height 26
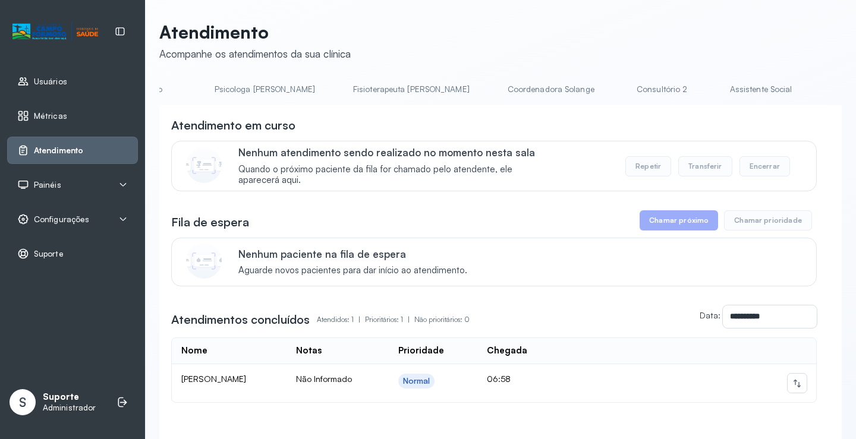
scroll to position [0, 557]
click at [811, 95] on link "Triagem" at bounding box center [852, 90] width 83 height 20
click at [664, 92] on link "Triagem" at bounding box center [705, 90] width 83 height 20
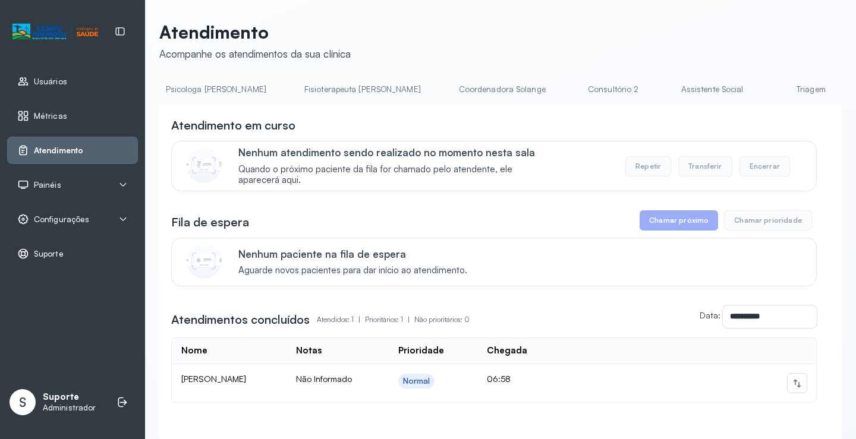
click at [769, 87] on link "Triagem" at bounding box center [810, 90] width 83 height 20
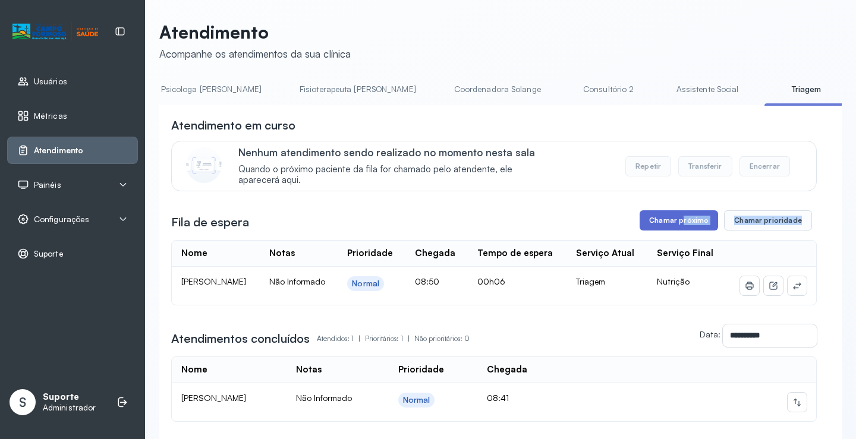
drag, startPoint x: 676, startPoint y: 236, endPoint x: 680, endPoint y: 229, distance: 8.0
click at [679, 229] on div "**********" at bounding box center [494, 269] width 646 height 304
click at [681, 225] on button "Chamar próximo" at bounding box center [679, 220] width 78 height 20
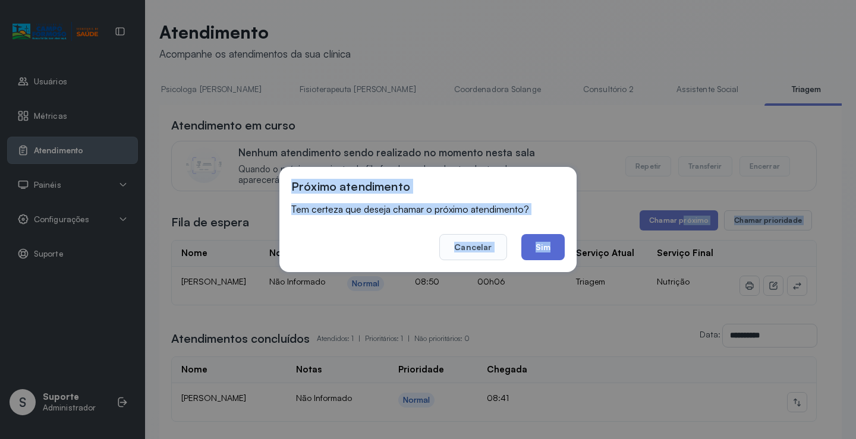
click at [548, 249] on button "Sim" at bounding box center [542, 247] width 43 height 26
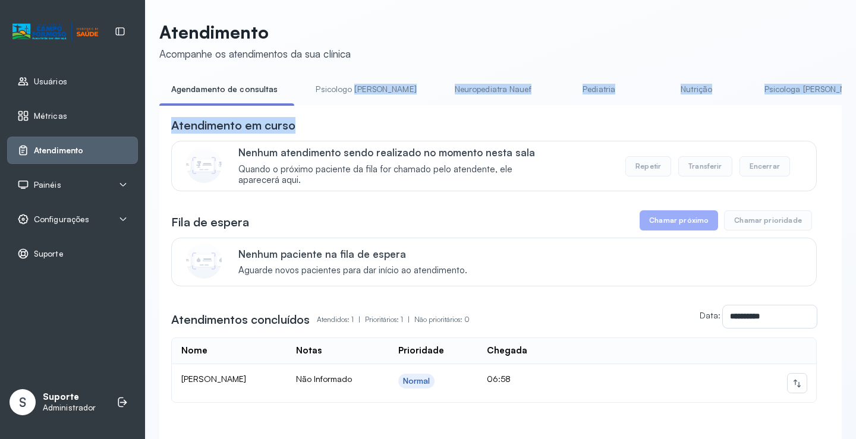
drag, startPoint x: 348, startPoint y: 105, endPoint x: 439, endPoint y: 112, distance: 91.8
click at [457, 115] on div "**********" at bounding box center [500, 280] width 683 height 400
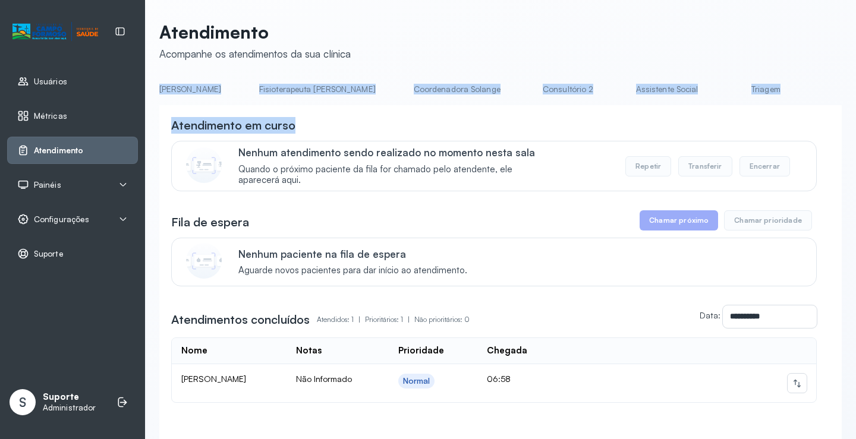
scroll to position [0, 675]
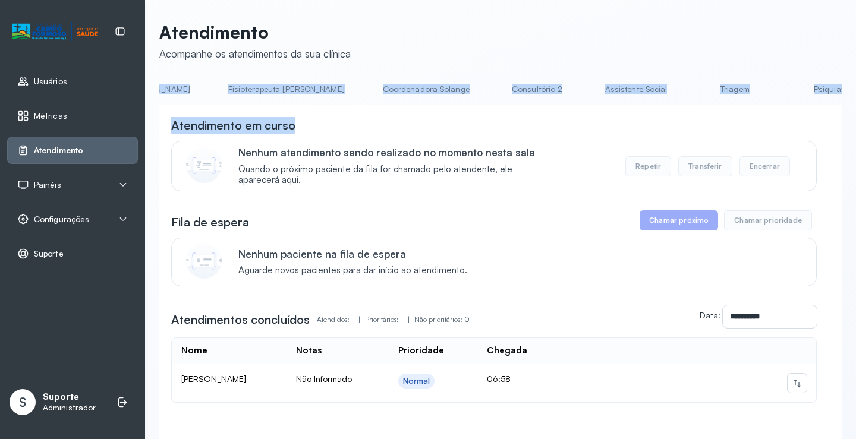
click at [693, 91] on link "Triagem" at bounding box center [734, 90] width 83 height 20
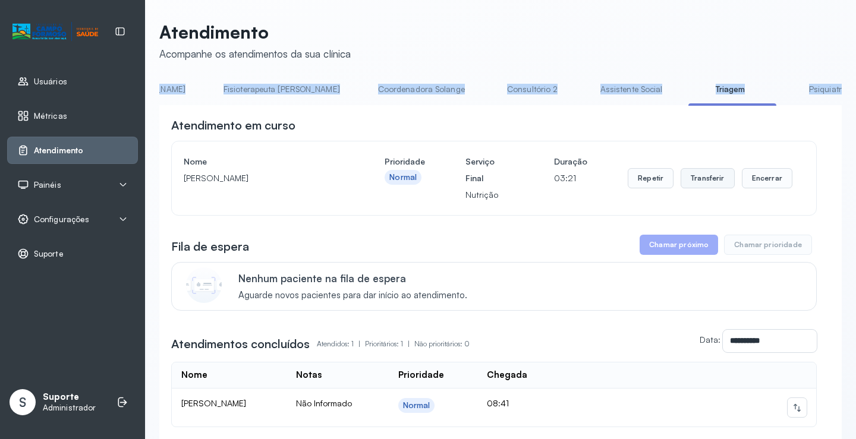
click at [704, 183] on button "Transferir" at bounding box center [708, 178] width 54 height 20
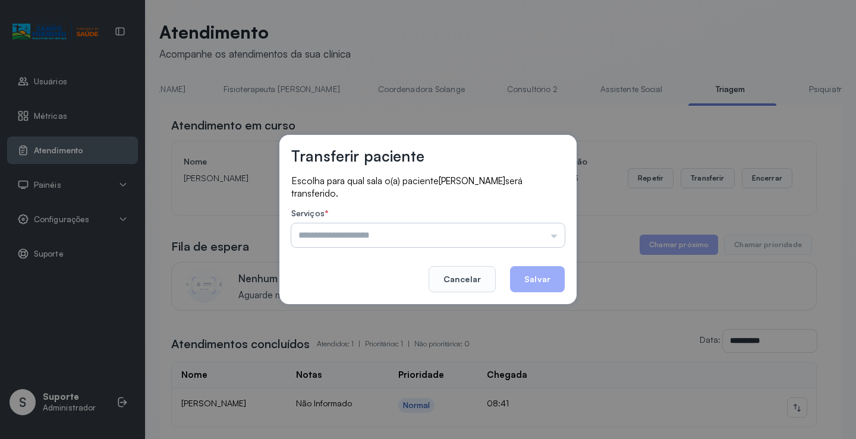
click at [553, 234] on input "text" at bounding box center [427, 236] width 273 height 24
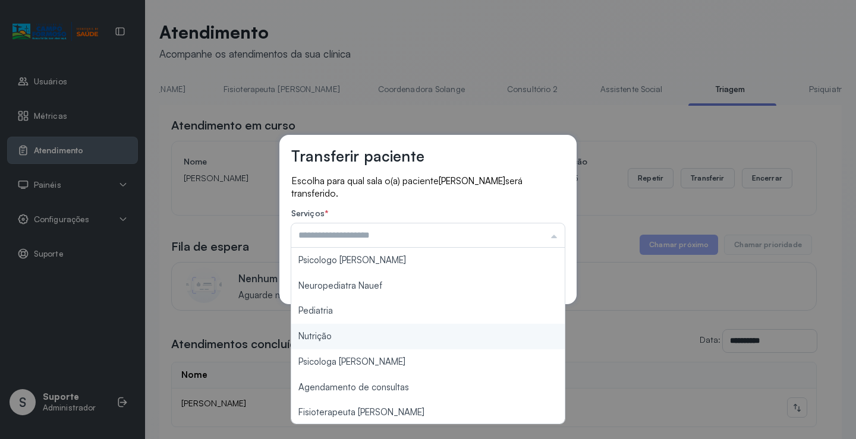
type input "********"
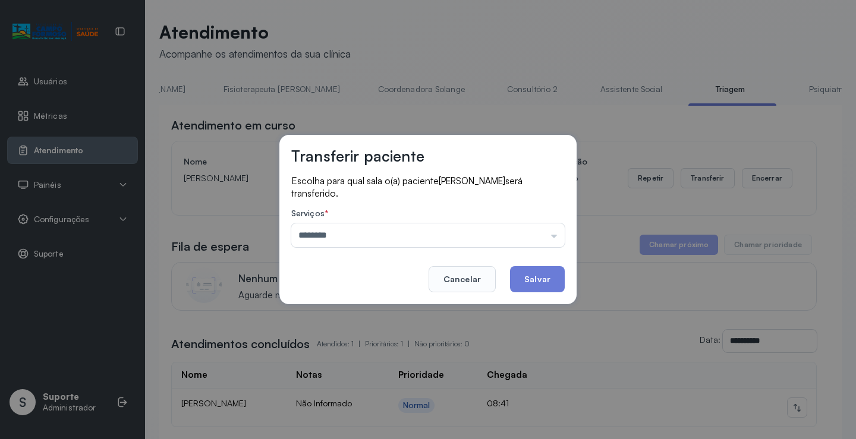
drag, startPoint x: 357, startPoint y: 338, endPoint x: 420, endPoint y: 335, distance: 63.7
click at [387, 339] on div "Transferir paciente Escolha para qual sala o(a) paciente Ullisses Dias Vieira s…" at bounding box center [428, 219] width 856 height 439
click at [532, 274] on button "Salvar" at bounding box center [537, 279] width 55 height 26
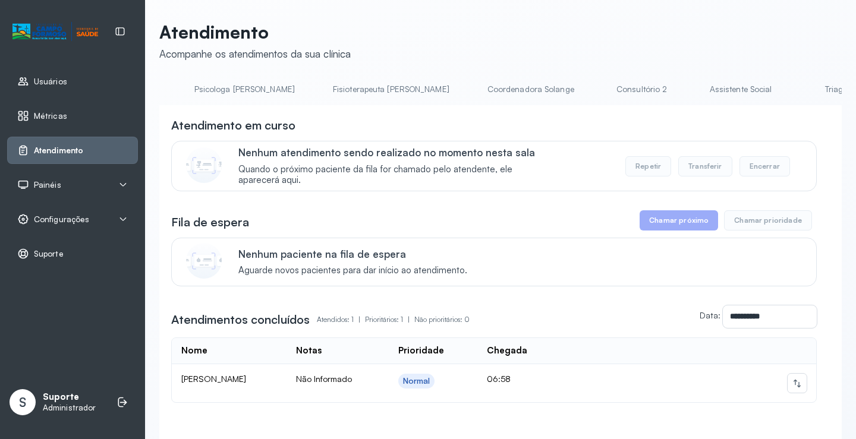
scroll to position [0, 606]
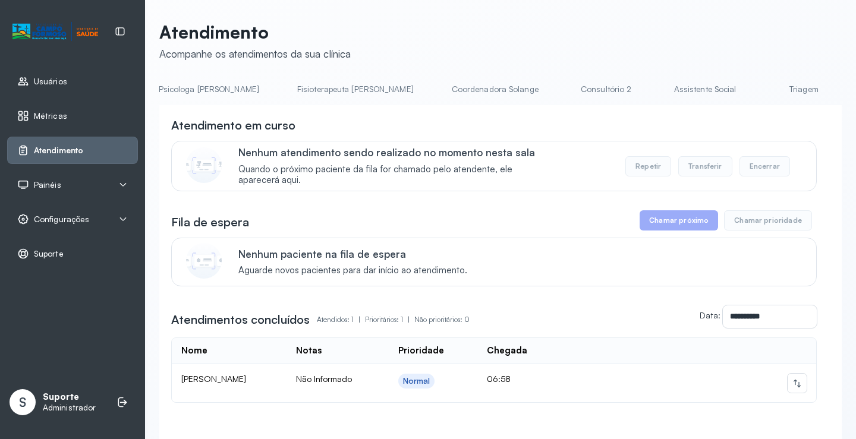
click at [762, 94] on link "Triagem" at bounding box center [803, 90] width 83 height 20
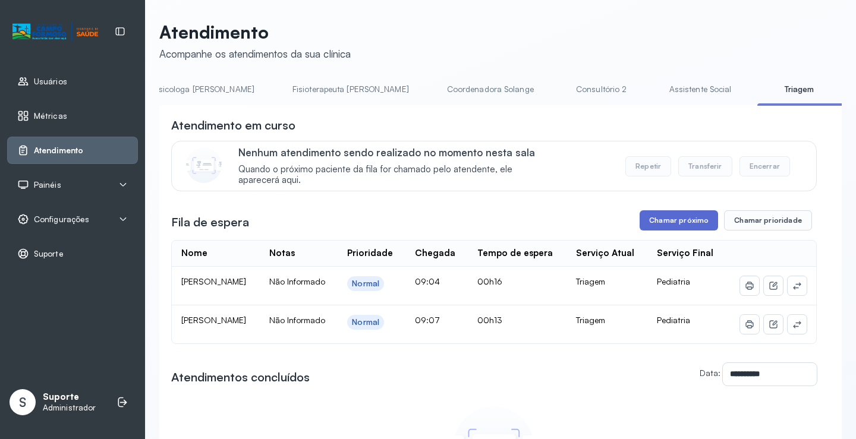
click at [687, 224] on button "Chamar próximo" at bounding box center [679, 220] width 78 height 20
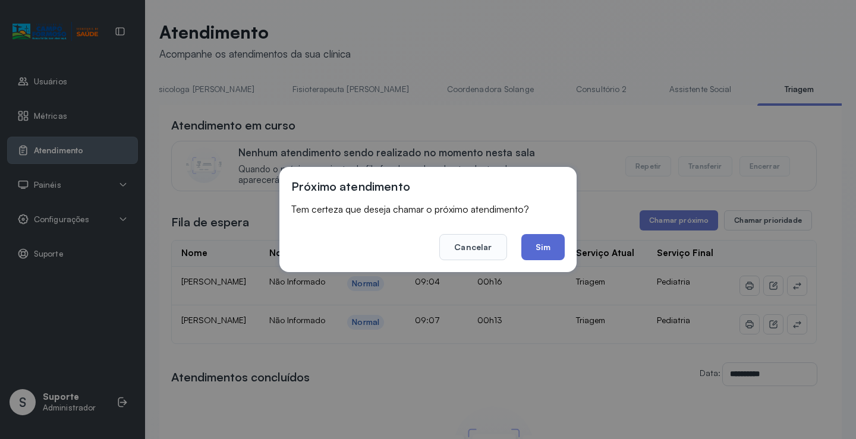
click at [541, 249] on button "Sim" at bounding box center [542, 247] width 43 height 26
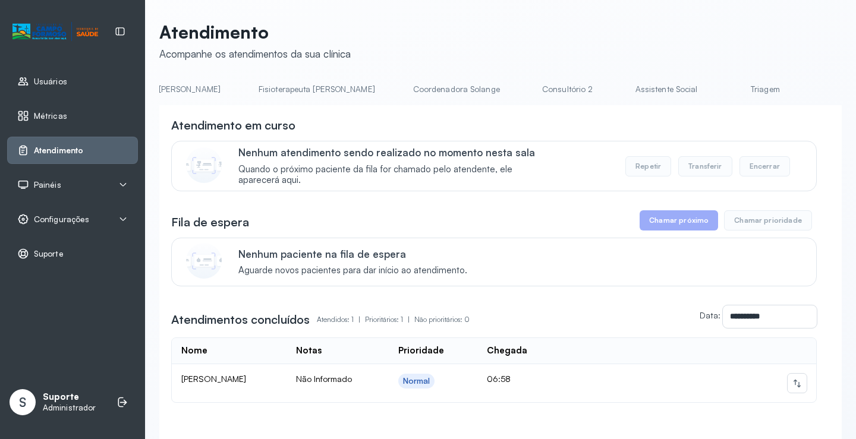
scroll to position [0, 710]
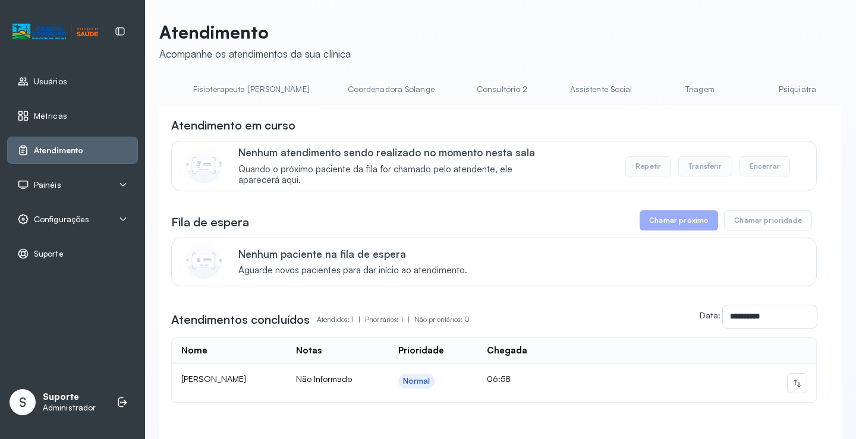
click at [658, 92] on link "Triagem" at bounding box center [699, 90] width 83 height 20
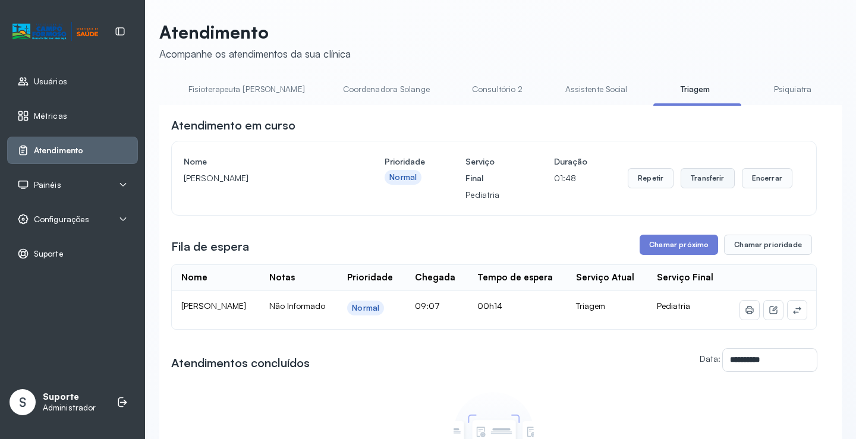
click at [703, 184] on button "Transferir" at bounding box center [708, 178] width 54 height 20
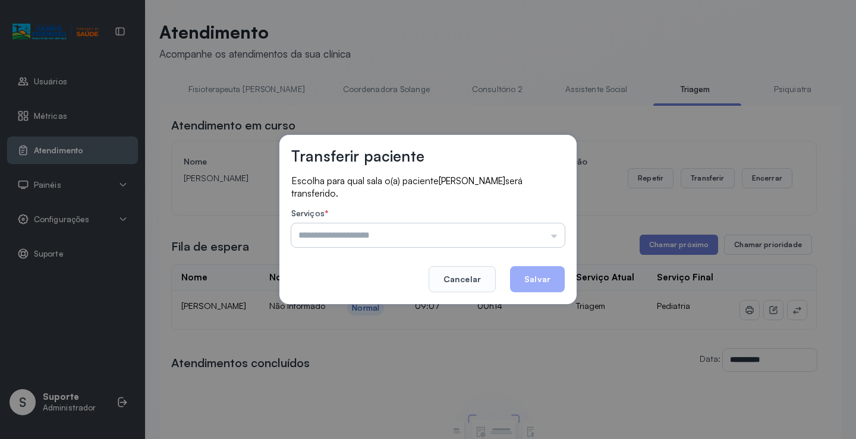
click at [555, 235] on input "text" at bounding box center [427, 236] width 273 height 24
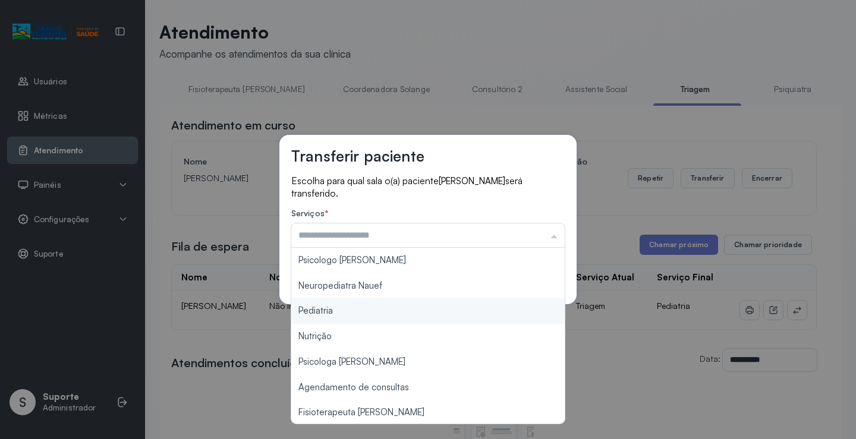
type input "*********"
drag, startPoint x: 345, startPoint y: 314, endPoint x: 444, endPoint y: 321, distance: 99.0
click at [387, 320] on div "Transferir paciente Escolha para qual sala o(a) paciente BERNARDO LIMA será tra…" at bounding box center [428, 219] width 856 height 439
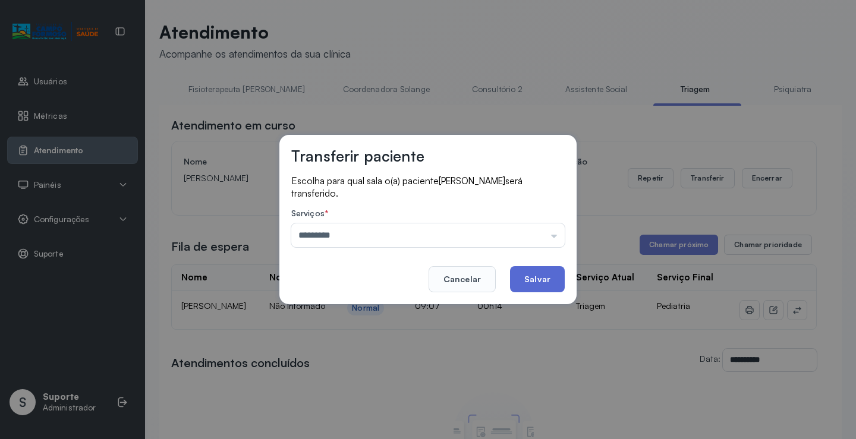
click at [548, 276] on button "Salvar" at bounding box center [537, 279] width 55 height 26
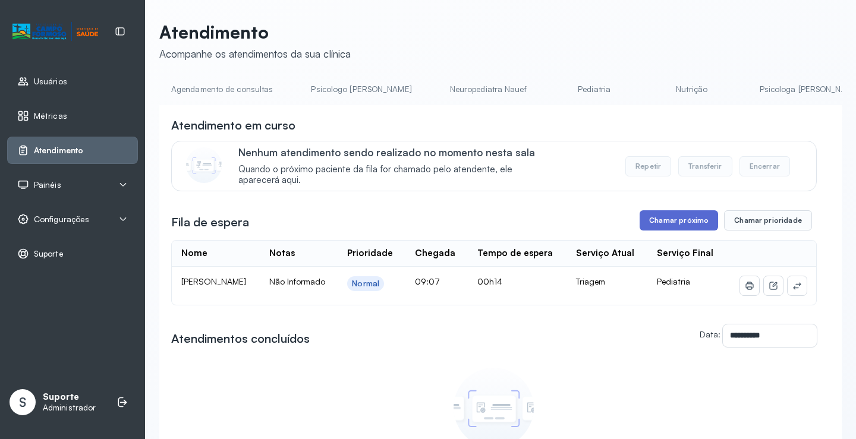
click at [675, 225] on button "Chamar próximo" at bounding box center [679, 220] width 78 height 20
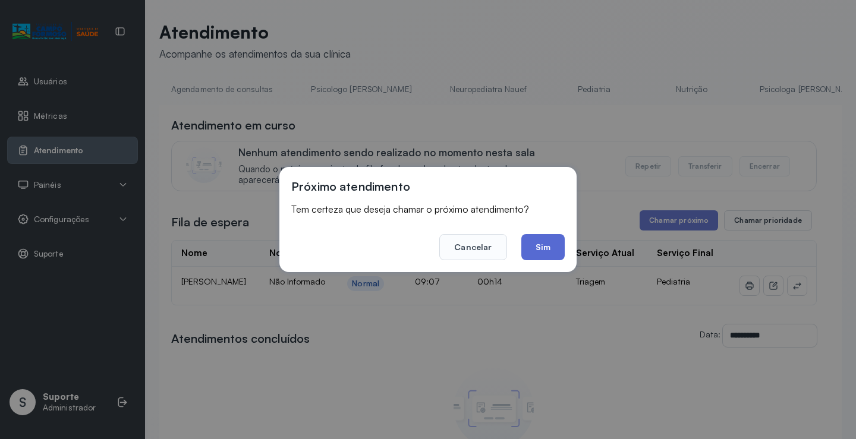
click at [549, 249] on button "Sim" at bounding box center [542, 247] width 43 height 26
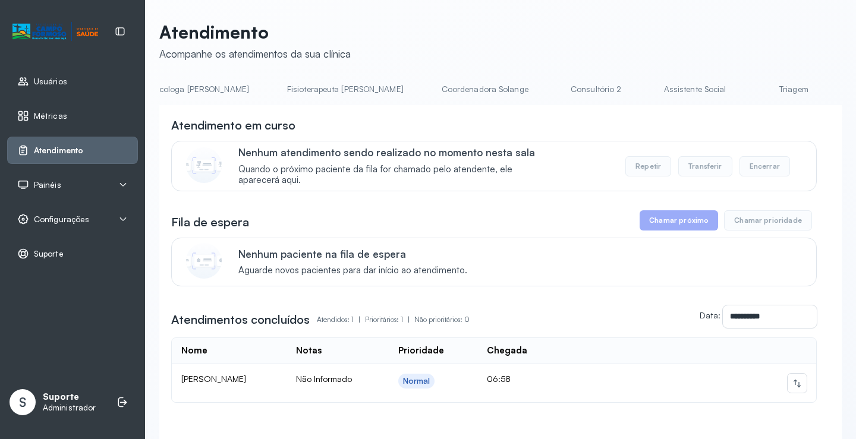
scroll to position [0, 946]
click at [422, 93] on link "Triagem" at bounding box center [463, 90] width 83 height 20
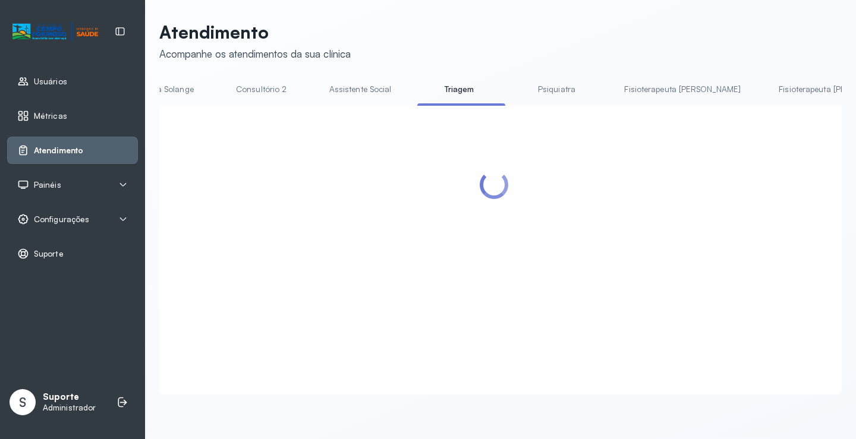
scroll to position [0, 943]
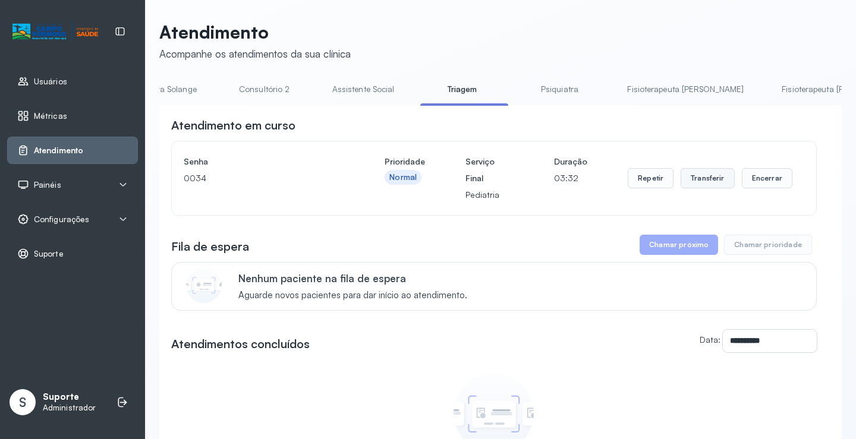
click at [694, 186] on button "Transferir" at bounding box center [708, 178] width 54 height 20
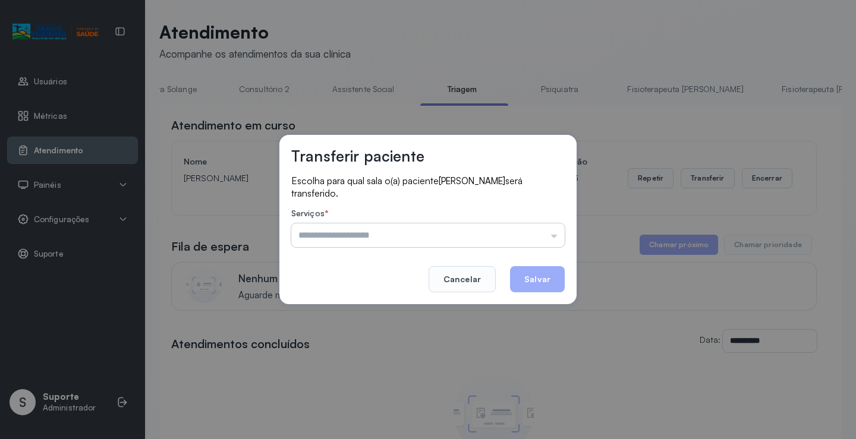
click at [556, 244] on input "text" at bounding box center [427, 236] width 273 height 24
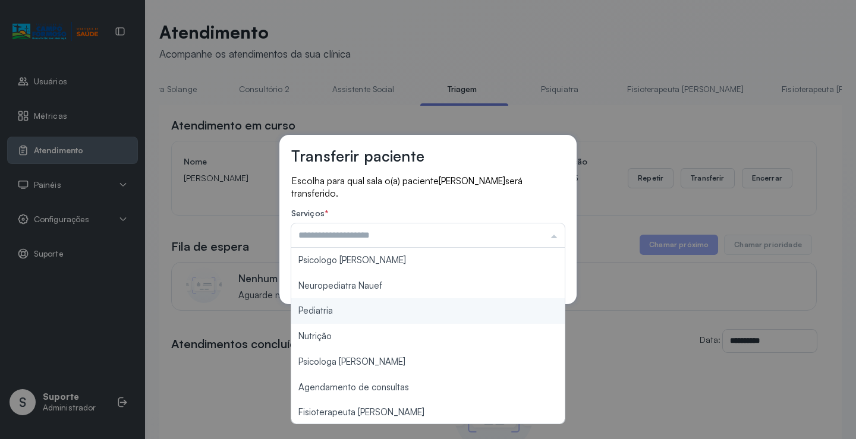
type input "*********"
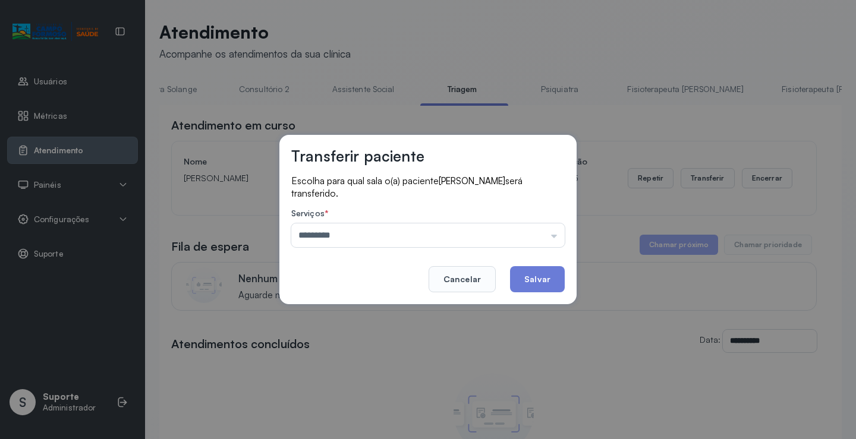
drag, startPoint x: 370, startPoint y: 311, endPoint x: 416, endPoint y: 315, distance: 45.9
click at [372, 311] on div "Transferir paciente Escolha para qual sala o(a) paciente [PERSON_NAME] será tra…" at bounding box center [428, 219] width 856 height 439
click at [540, 279] on button "Salvar" at bounding box center [537, 279] width 55 height 26
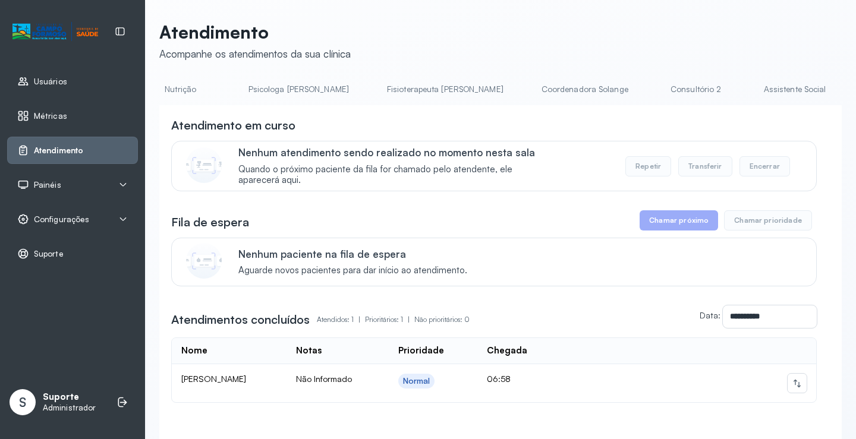
scroll to position [0, 523]
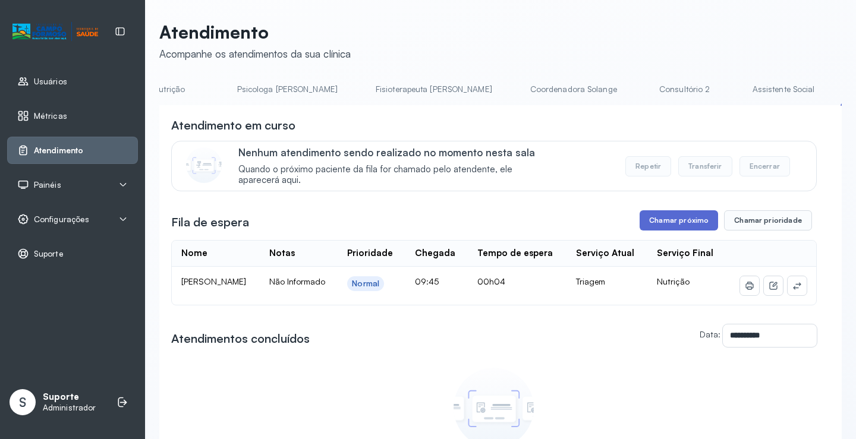
click at [685, 219] on button "Chamar próximo" at bounding box center [679, 220] width 78 height 20
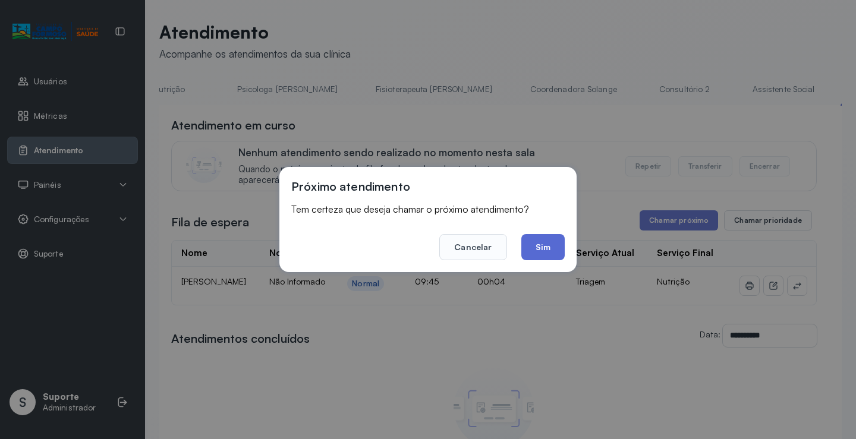
click at [552, 251] on button "Sim" at bounding box center [542, 247] width 43 height 26
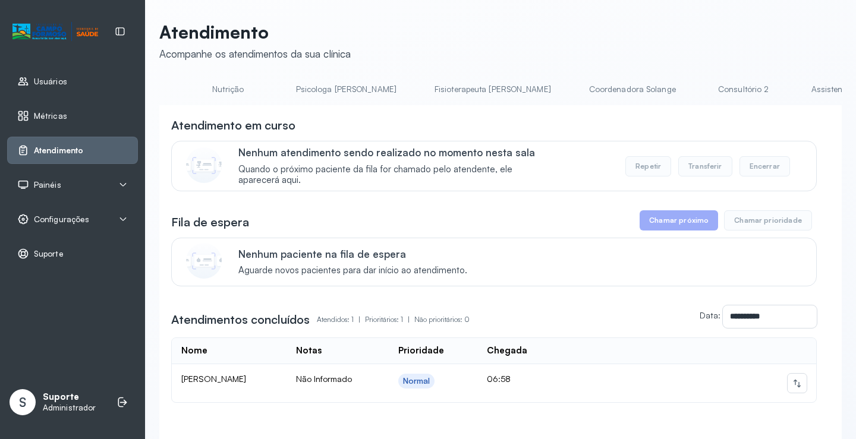
scroll to position [0, 502]
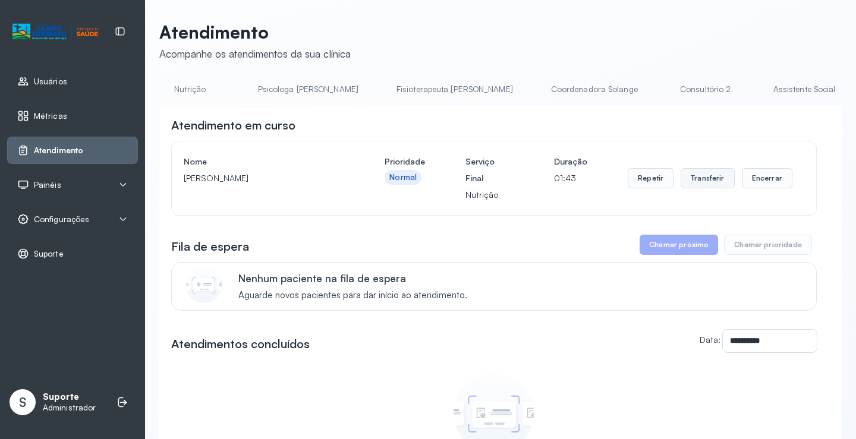
click at [708, 180] on button "Transferir" at bounding box center [708, 178] width 54 height 20
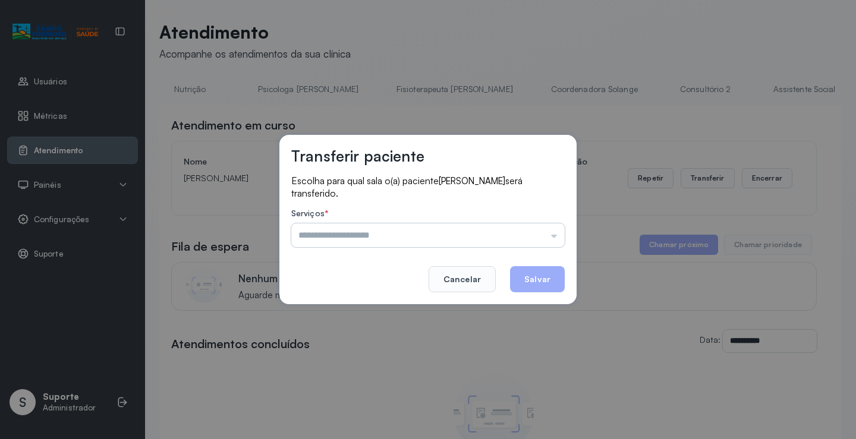
click at [556, 239] on input "text" at bounding box center [427, 236] width 273 height 24
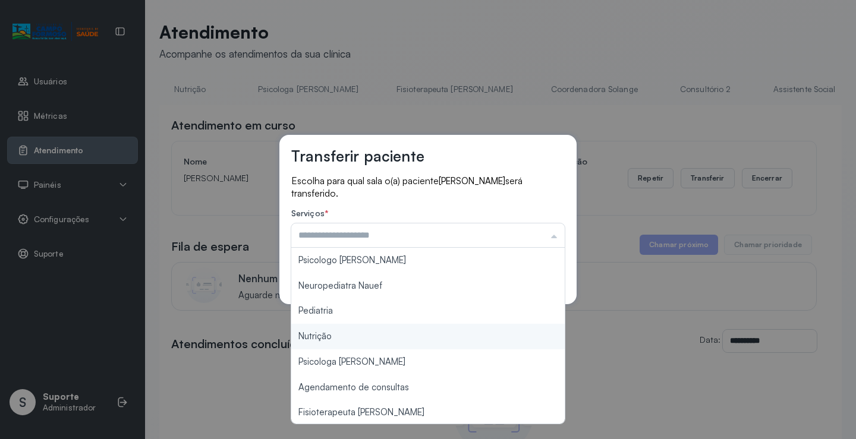
type input "********"
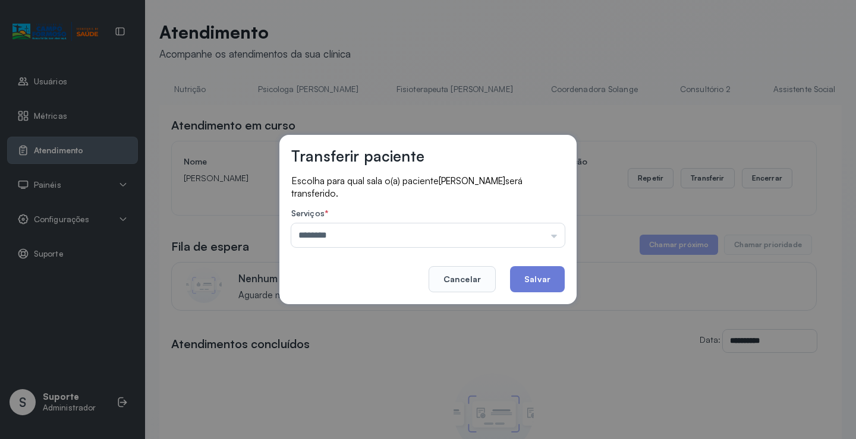
click at [339, 338] on div "Transferir paciente Escolha para qual sala o(a) paciente [PERSON_NAME] será tra…" at bounding box center [428, 219] width 856 height 439
click at [533, 276] on button "Salvar" at bounding box center [537, 279] width 55 height 26
